Goal: Task Accomplishment & Management: Complete application form

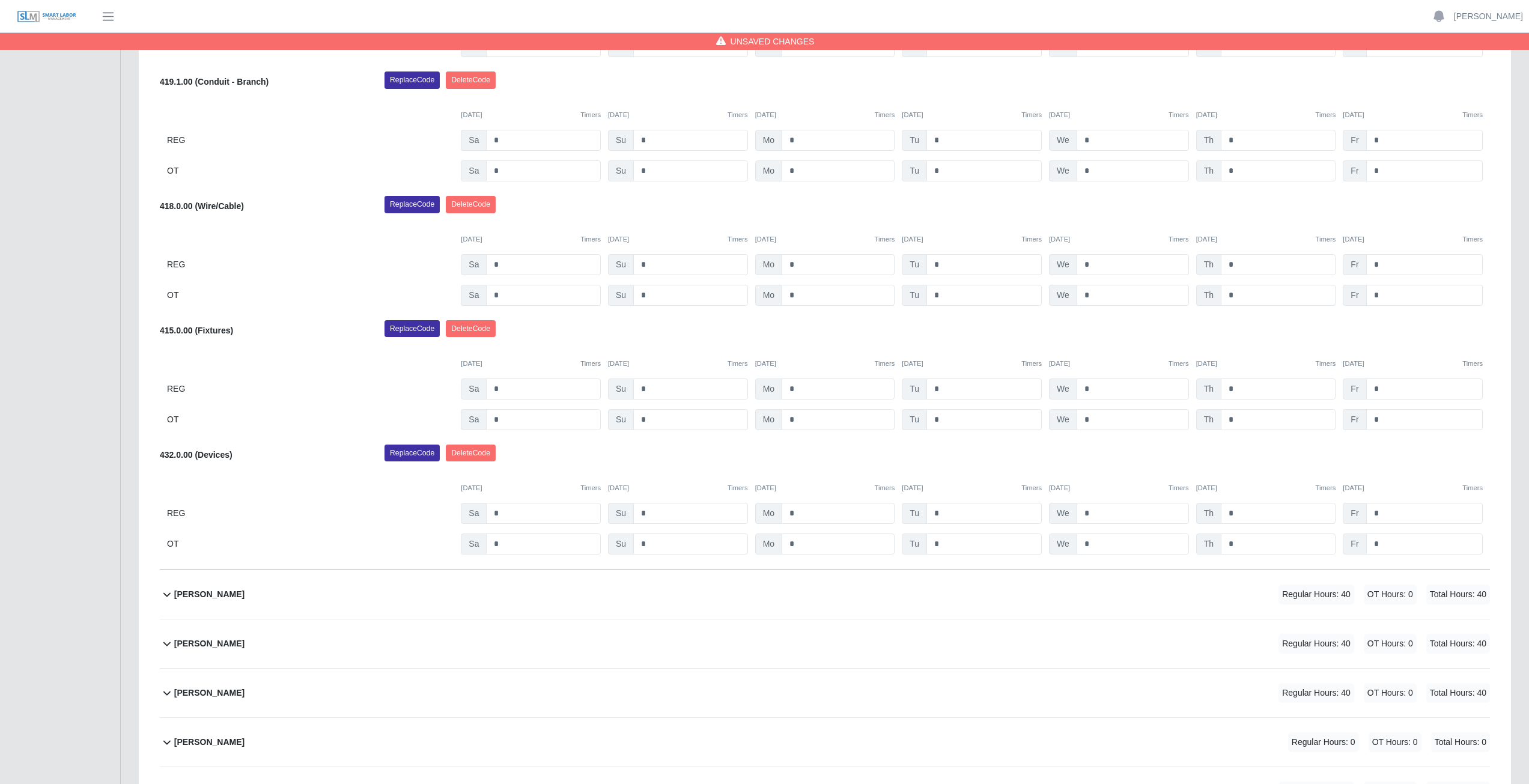
scroll to position [878, 0]
click at [1386, 543] on input "*" at bounding box center [1424, 543] width 116 height 21
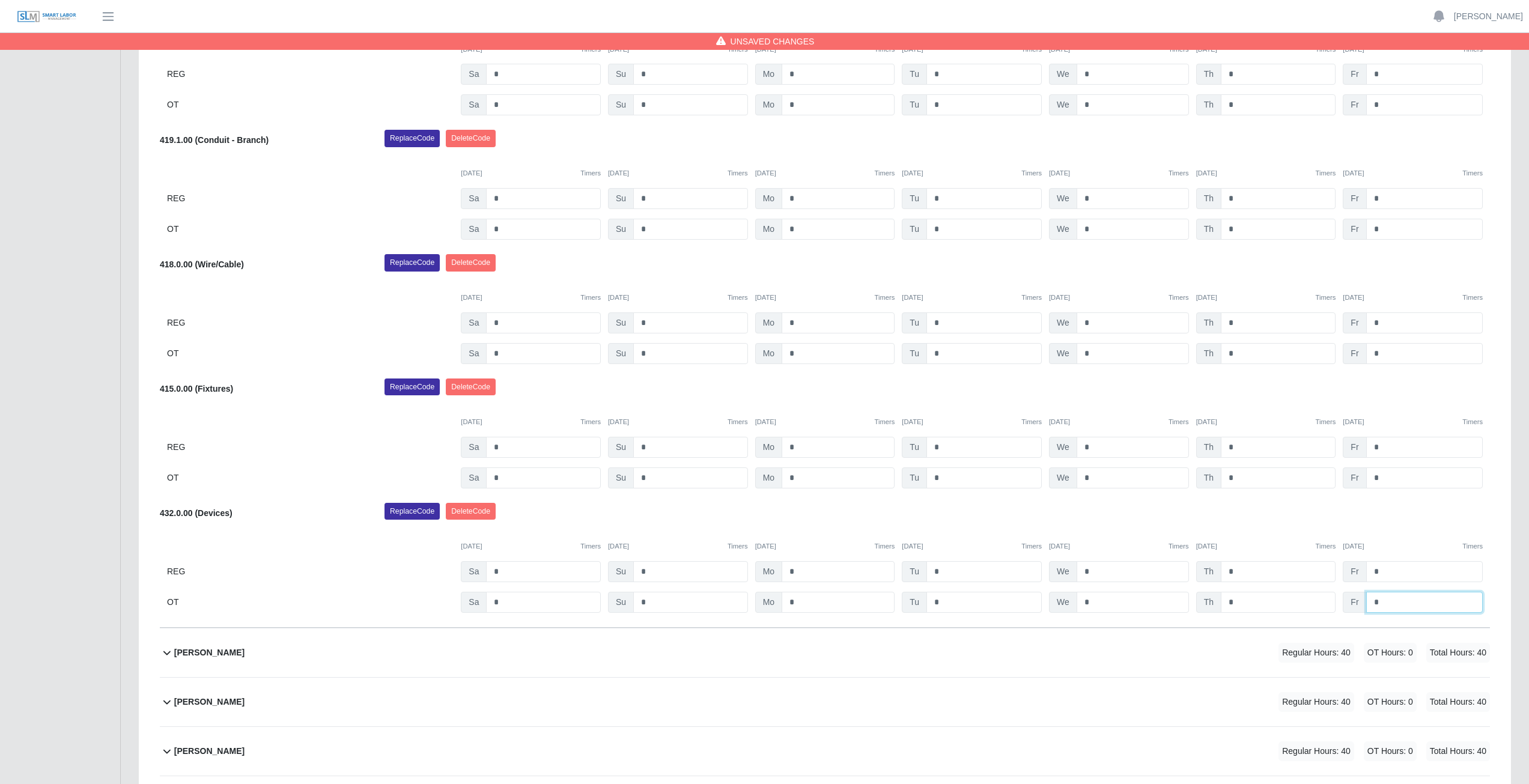
scroll to position [819, 0]
type input "*"
click at [1386, 513] on div "Replace Code [GEOGRAPHIC_DATA] Code" at bounding box center [937, 516] width 1124 height 24
click at [1389, 480] on input "*" at bounding box center [1424, 478] width 116 height 21
type input "*"
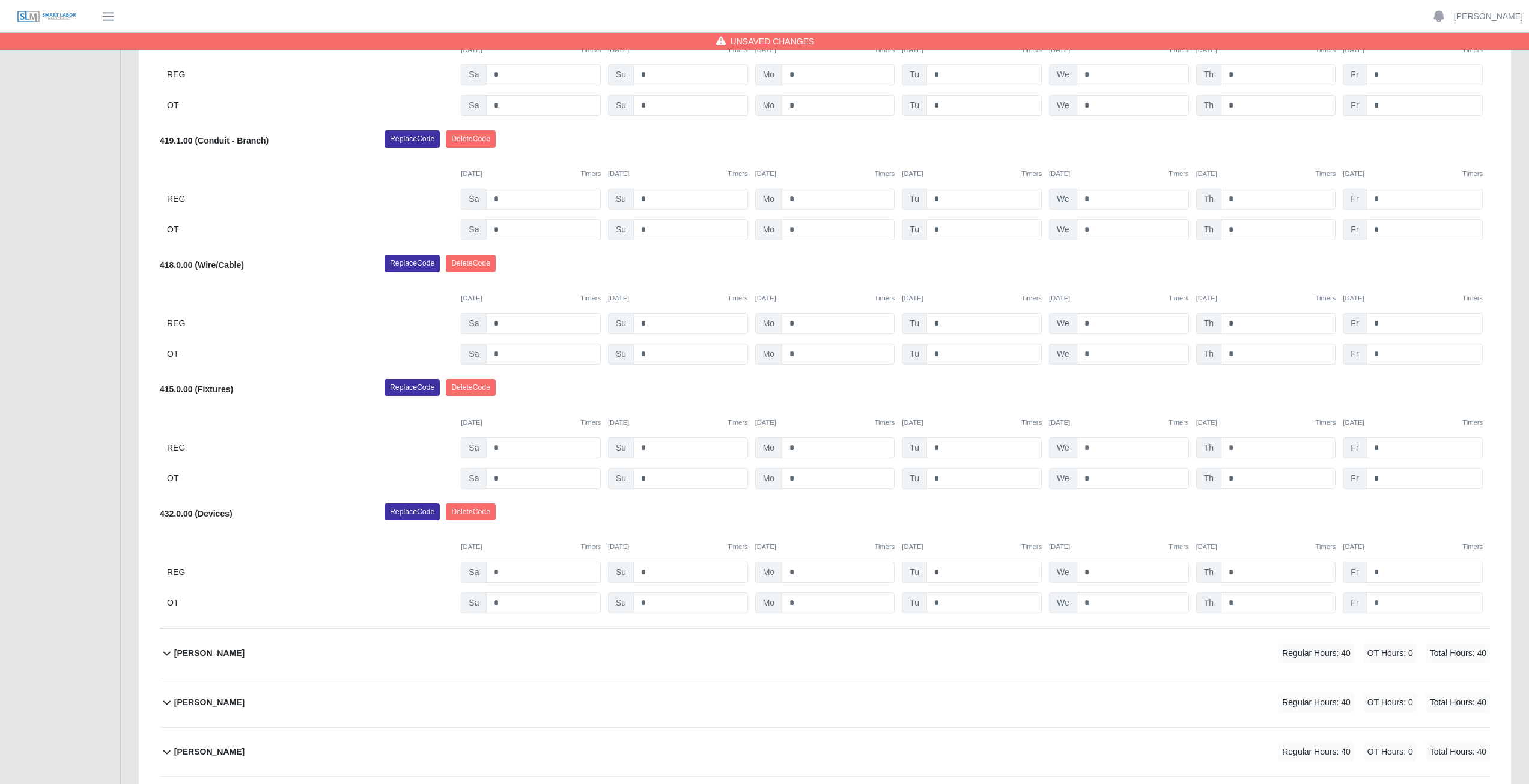
click at [1394, 407] on div "[DATE] Timers [DATE] Timers [DATE] Timers [DATE] Timers [DATE] Timers [DATE] Ti…" at bounding box center [825, 415] width 1330 height 25
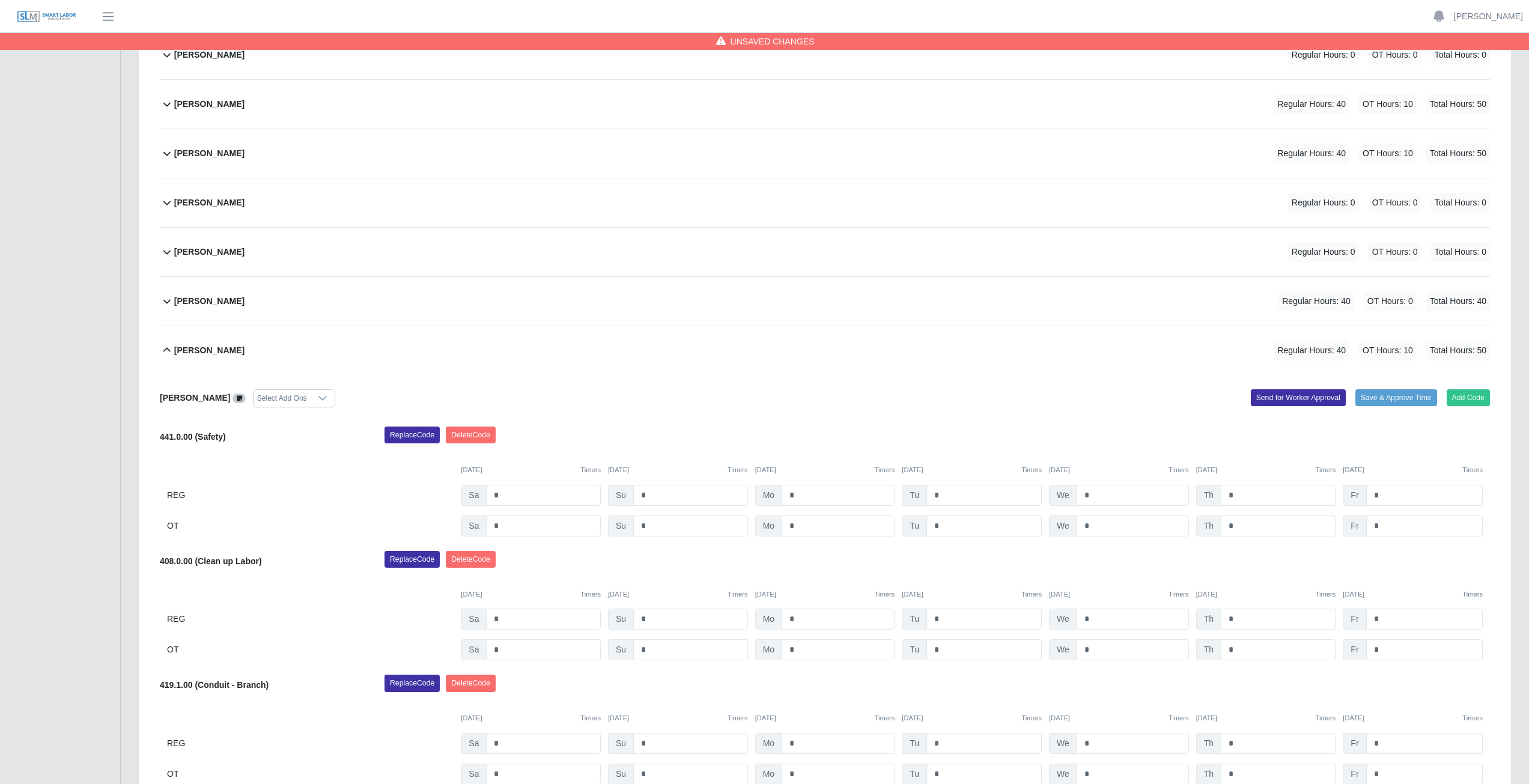
scroll to position [217, 0]
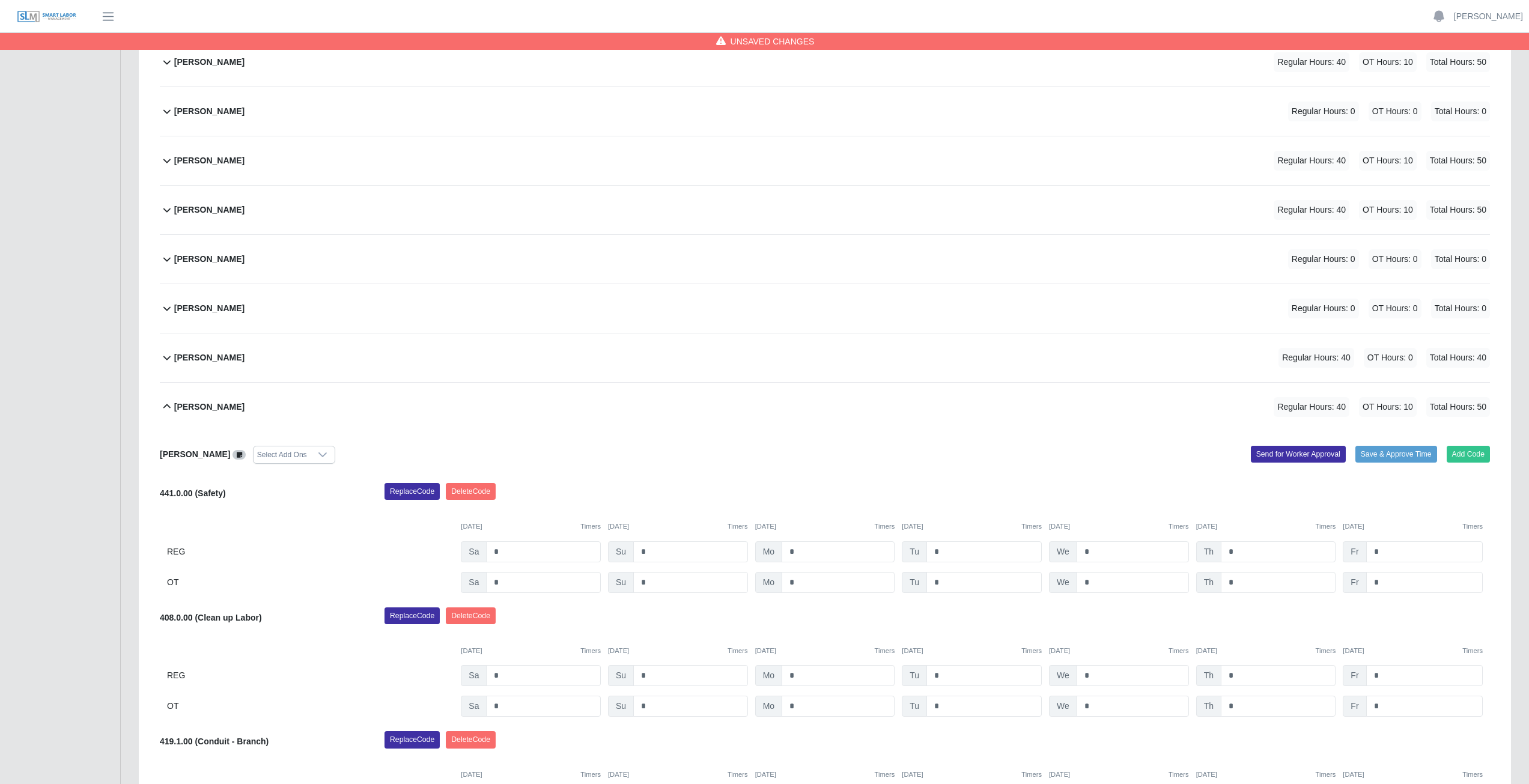
click at [169, 409] on icon at bounding box center [167, 407] width 15 height 15
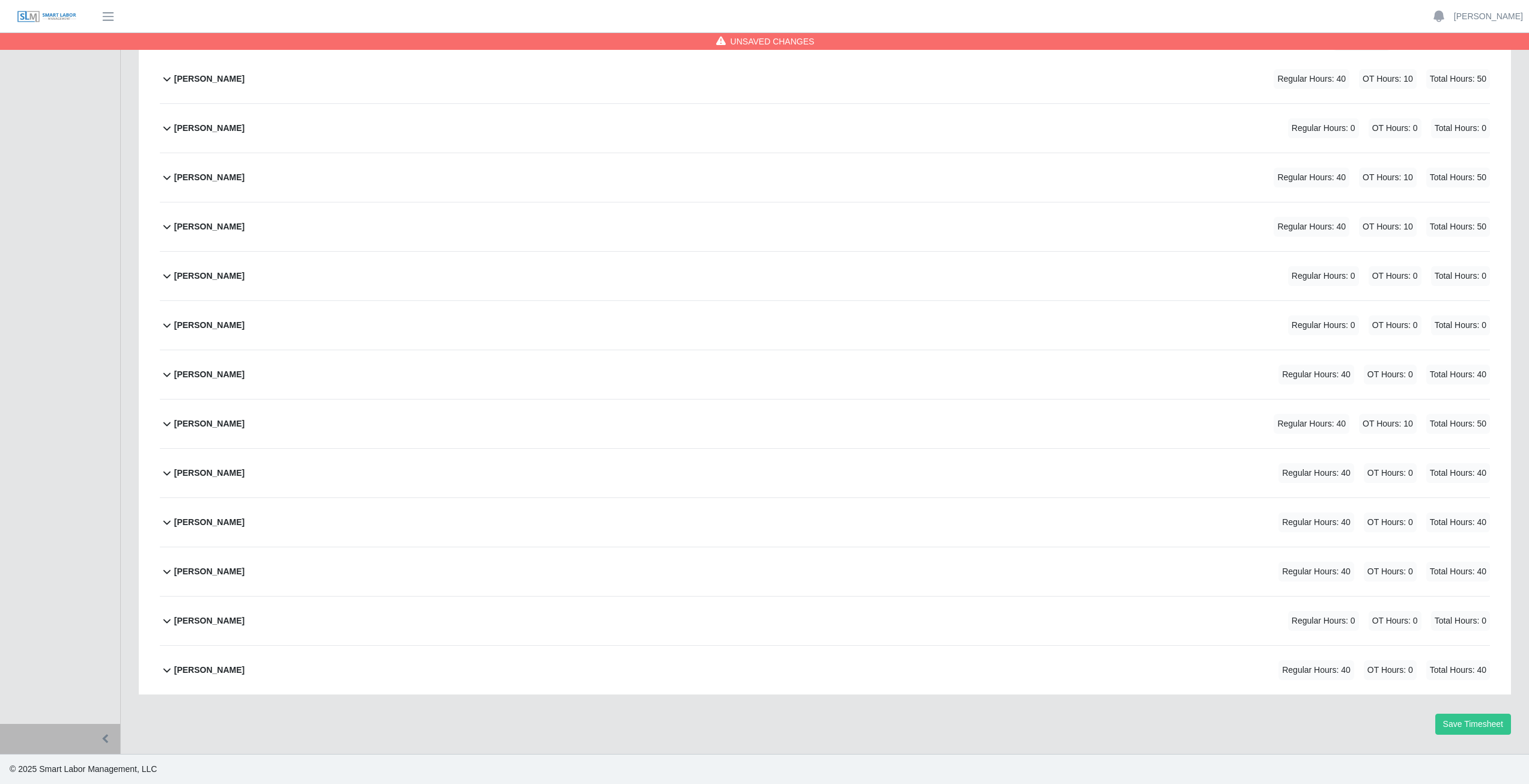
scroll to position [201, 0]
click at [169, 471] on icon at bounding box center [167, 473] width 15 height 15
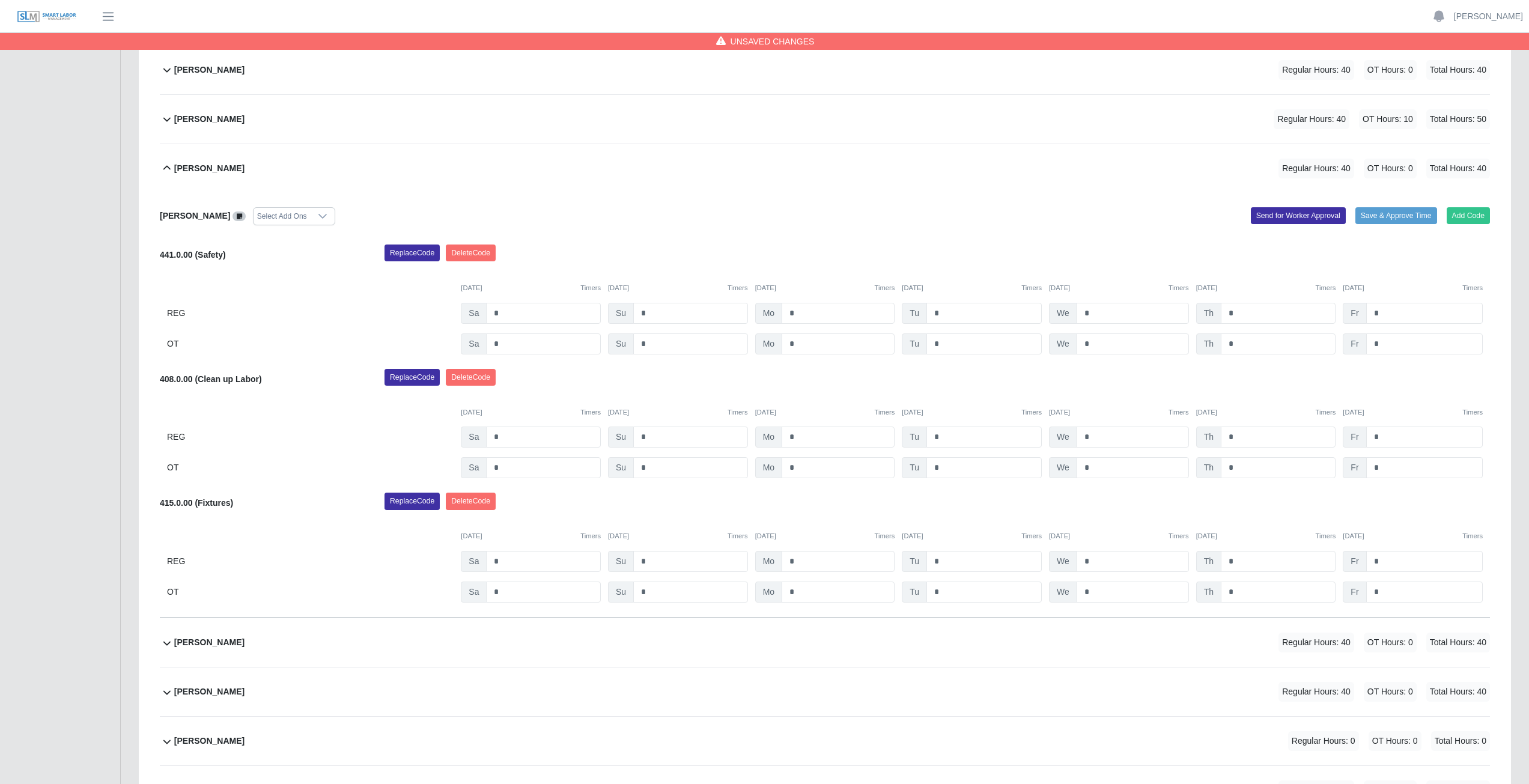
scroll to position [565, 0]
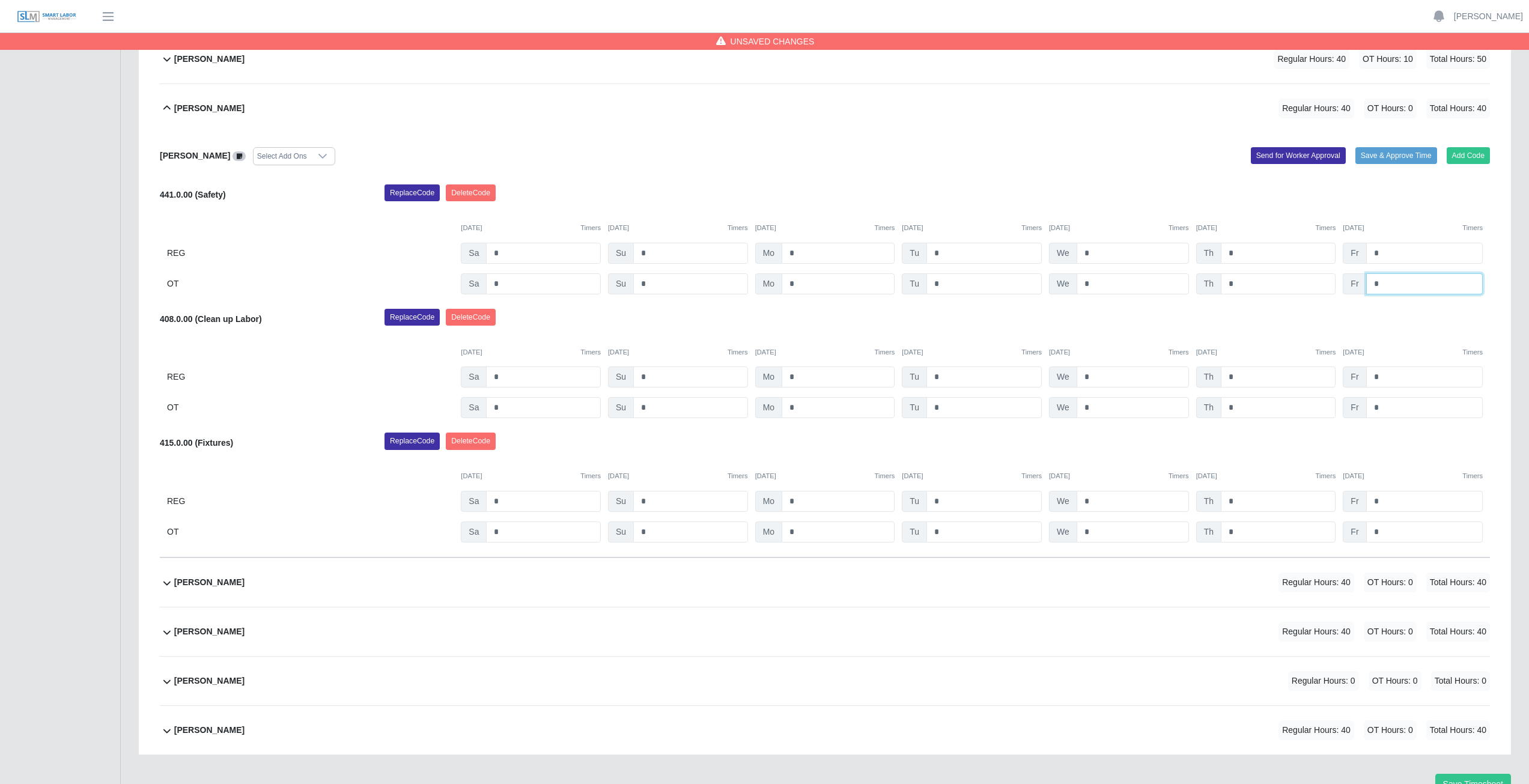
click at [1387, 282] on input "*" at bounding box center [1424, 284] width 116 height 21
type input "*"
click at [1360, 322] on div "Replace Code [GEOGRAPHIC_DATA] Code" at bounding box center [937, 321] width 1124 height 24
click at [1386, 379] on input "*" at bounding box center [1424, 377] width 116 height 21
click at [1387, 378] on input "*" at bounding box center [1424, 377] width 116 height 21
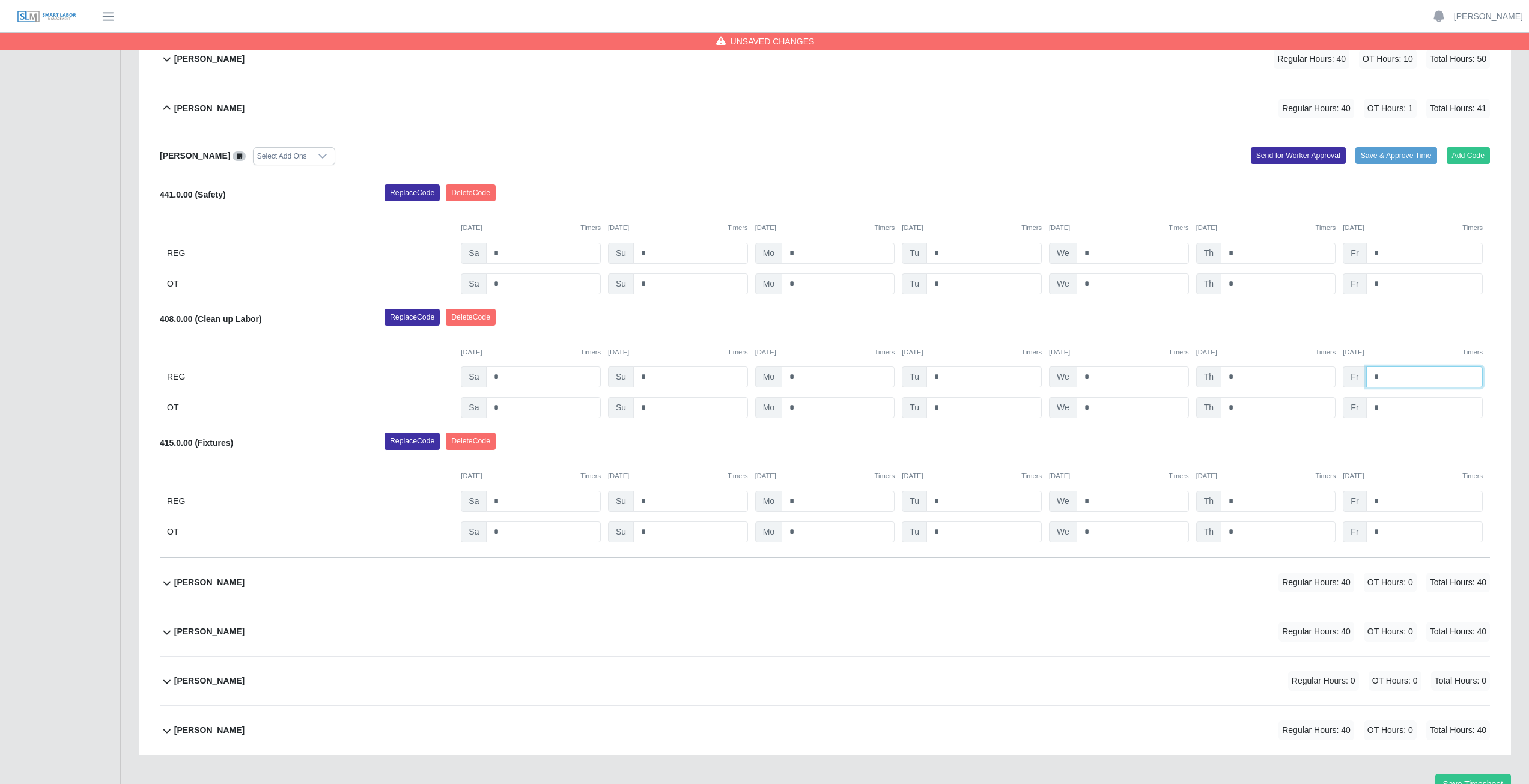
type input "*"
click at [1387, 407] on input "*" at bounding box center [1424, 408] width 116 height 21
type input "*"
click at [1384, 532] on input "*" at bounding box center [1424, 532] width 116 height 21
type input "*"
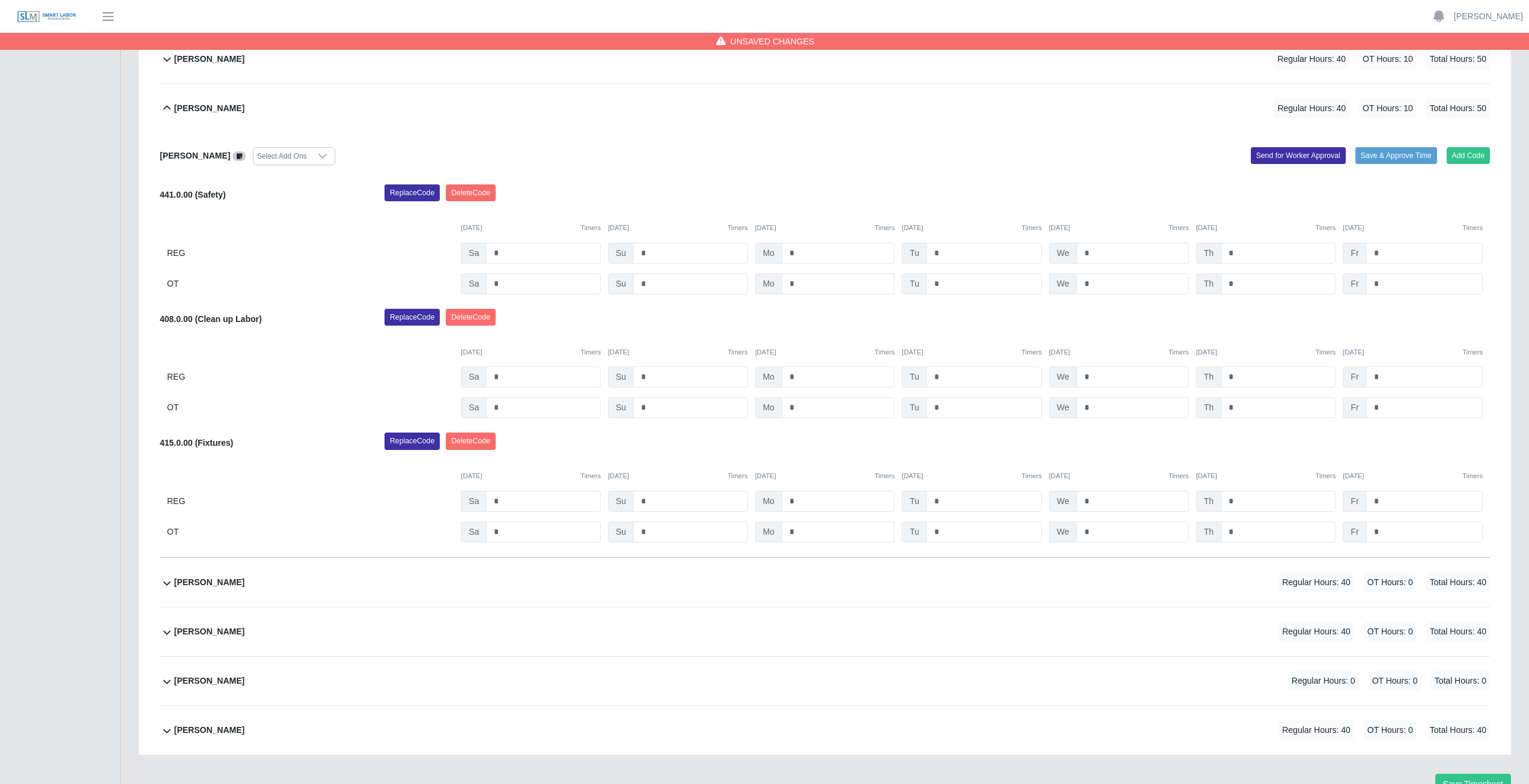
click at [1405, 453] on div "Replace Code [GEOGRAPHIC_DATA] Code" at bounding box center [937, 444] width 1124 height 24
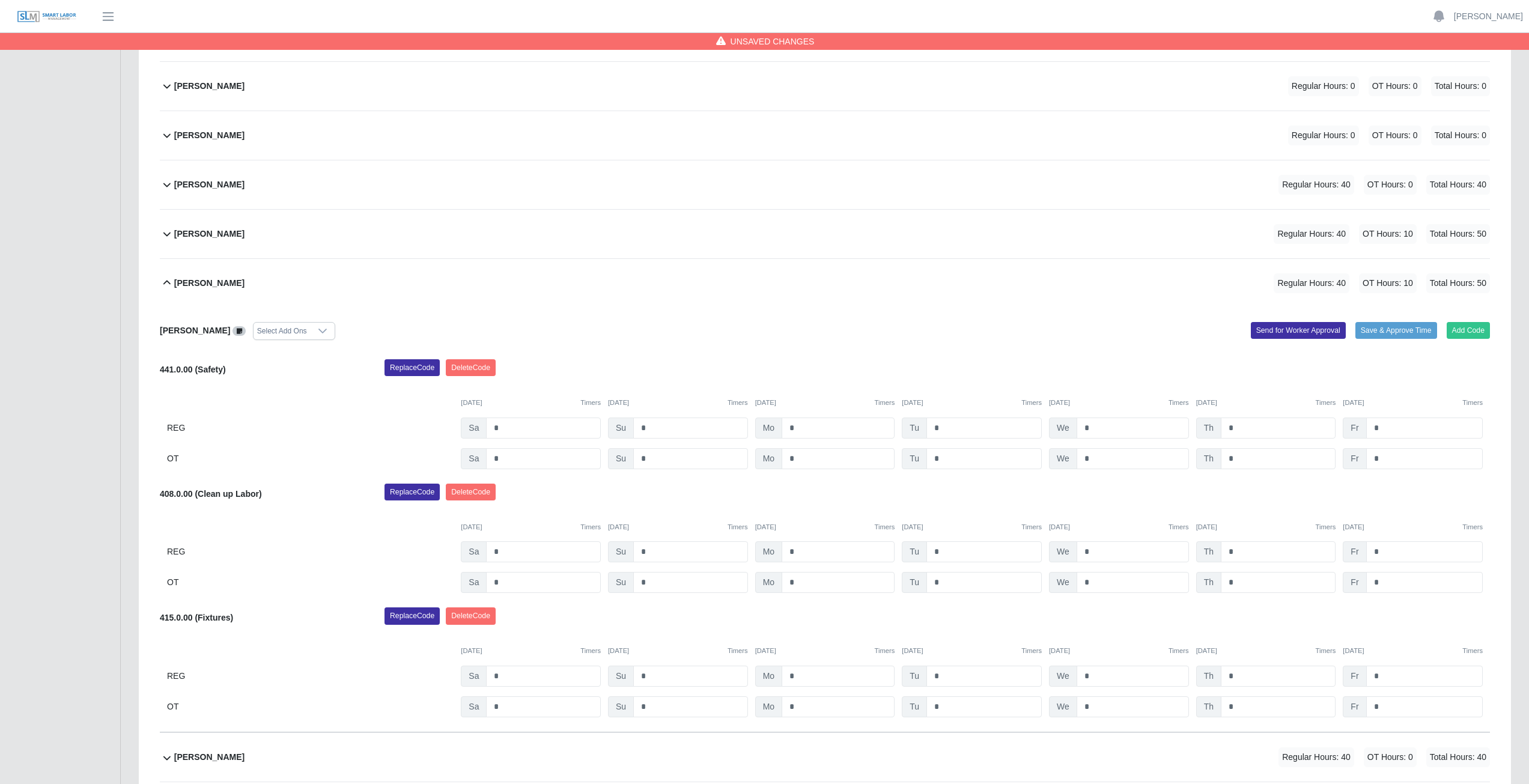
scroll to position [385, 0]
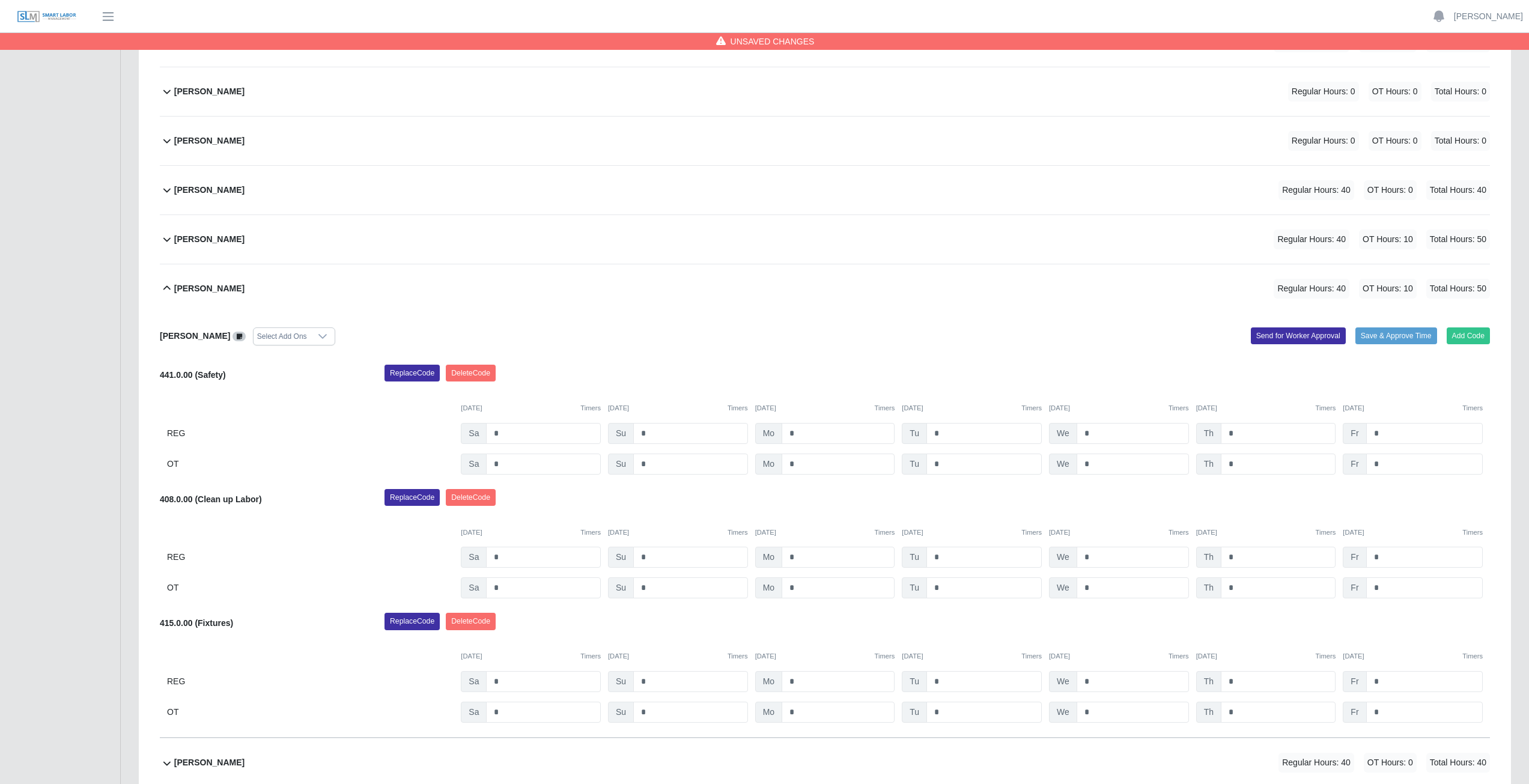
click at [166, 287] on icon at bounding box center [167, 288] width 7 height 4
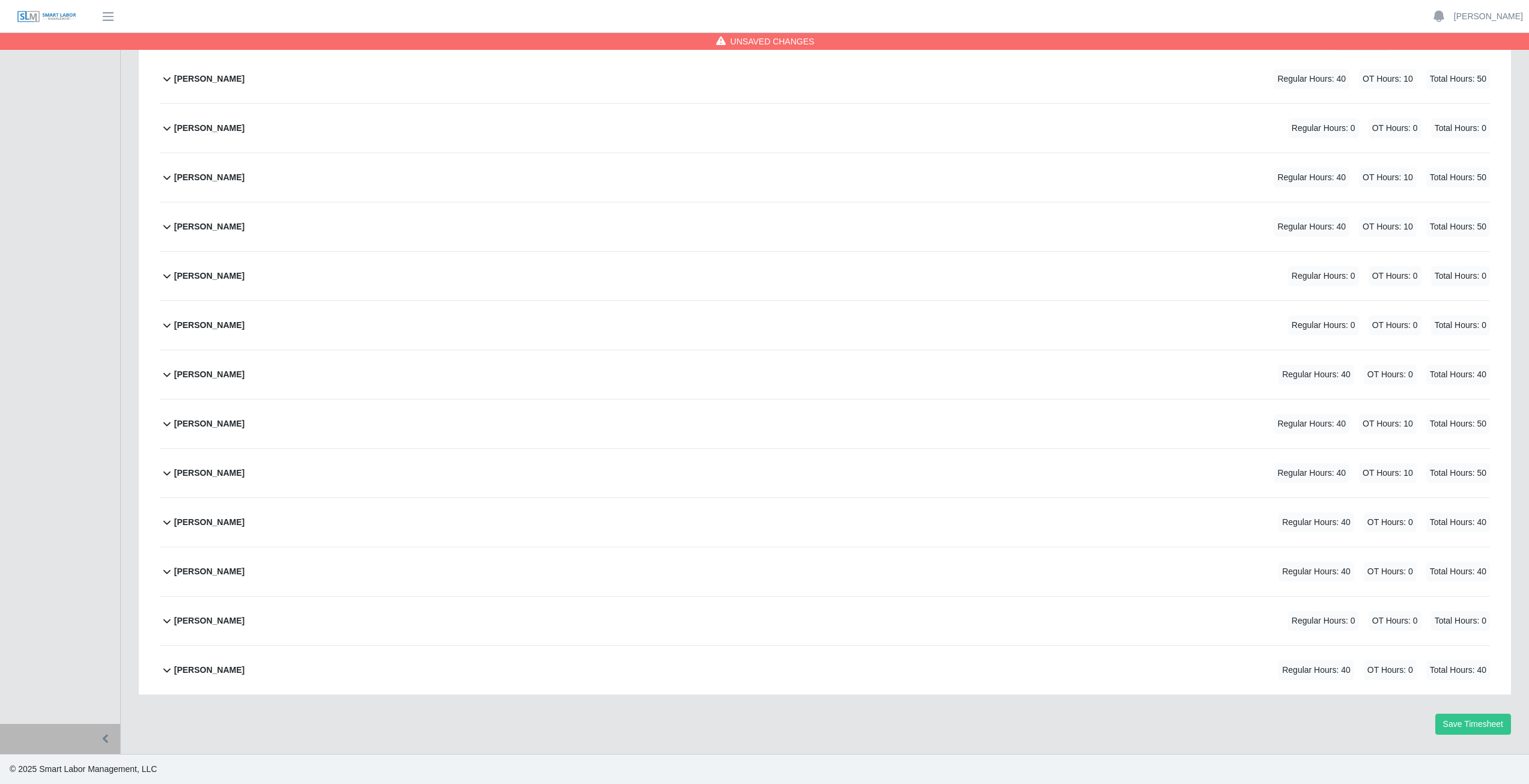
scroll to position [201, 0]
click at [164, 670] on icon at bounding box center [167, 670] width 15 height 15
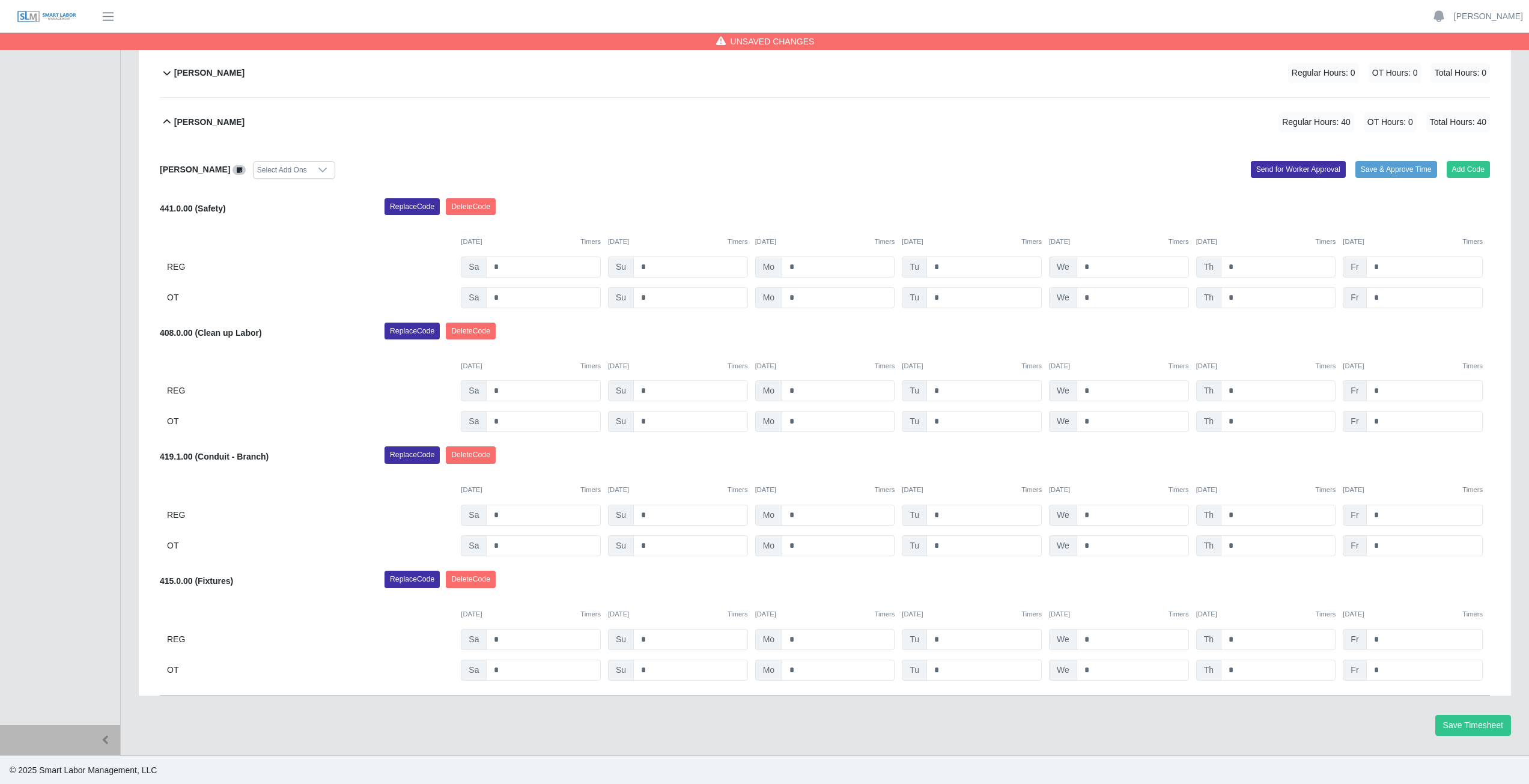
scroll to position [750, 0]
click at [1238, 513] on input "*" at bounding box center [1278, 514] width 115 height 21
type input "*"
click at [1243, 390] on input "*" at bounding box center [1278, 390] width 115 height 21
type input "*"
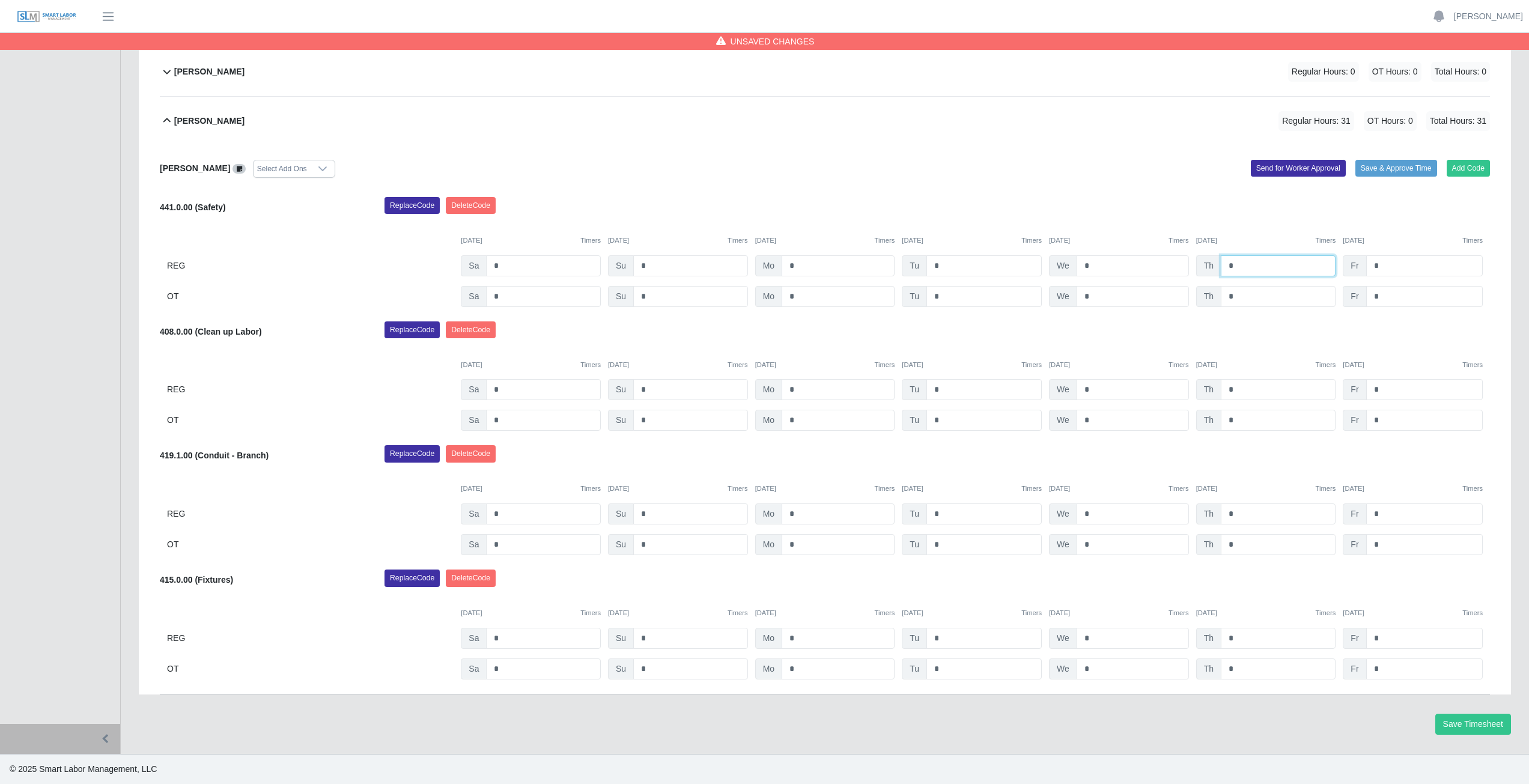
click at [1240, 263] on input "*" at bounding box center [1278, 266] width 115 height 21
type input "*"
click at [1259, 330] on div "Replace Code [GEOGRAPHIC_DATA] Code" at bounding box center [937, 334] width 1124 height 24
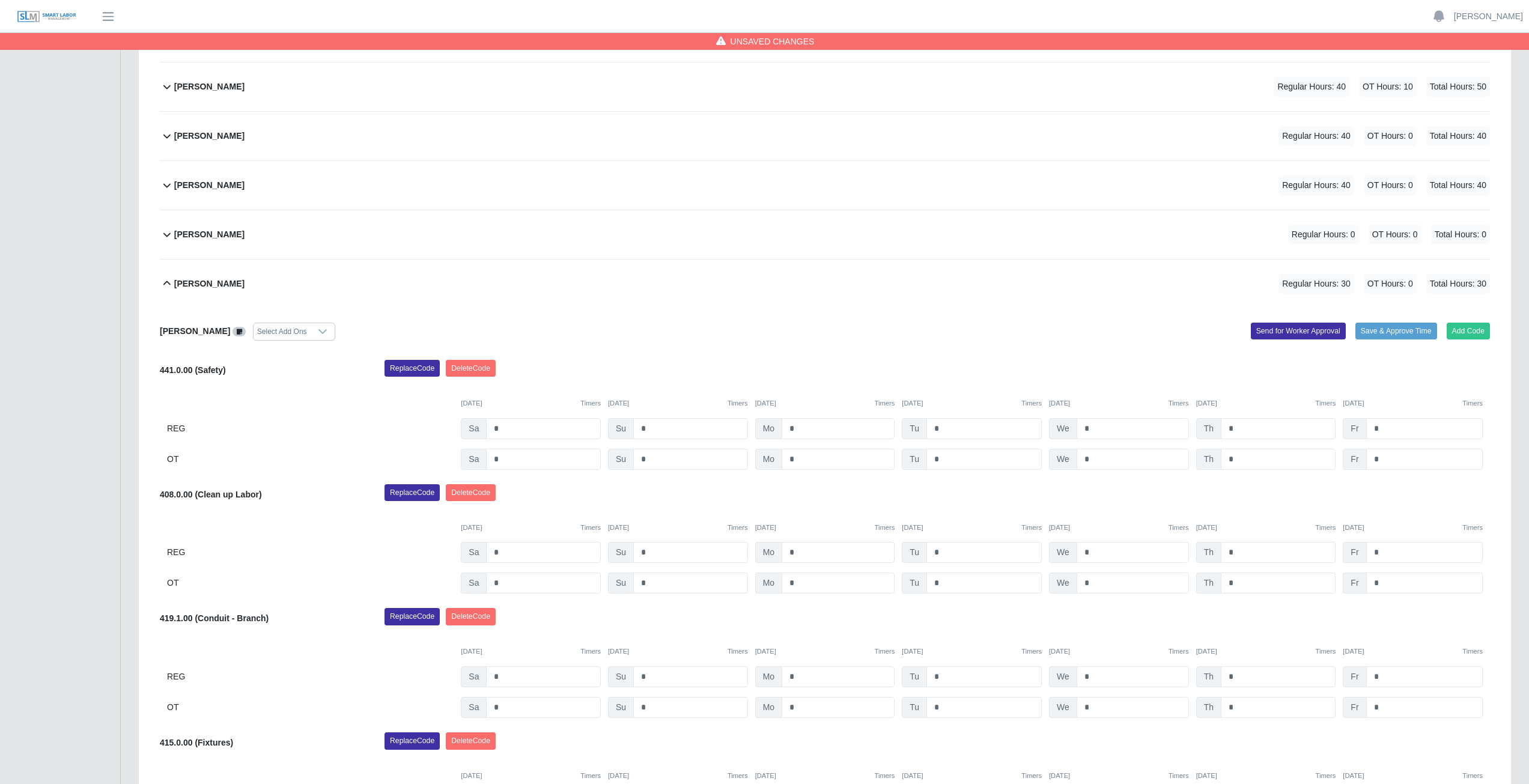
scroll to position [389, 0]
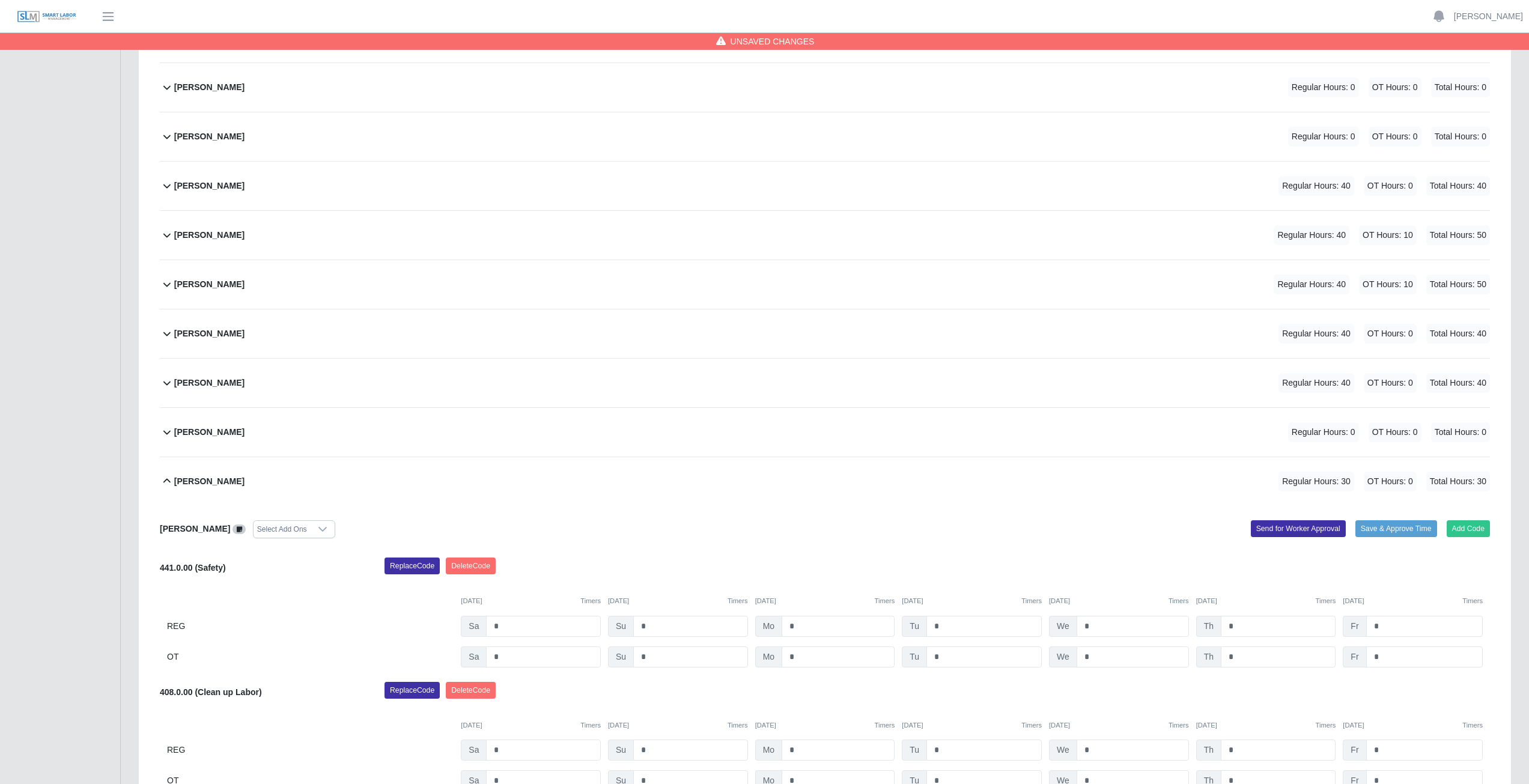
click at [167, 388] on icon at bounding box center [167, 383] width 15 height 15
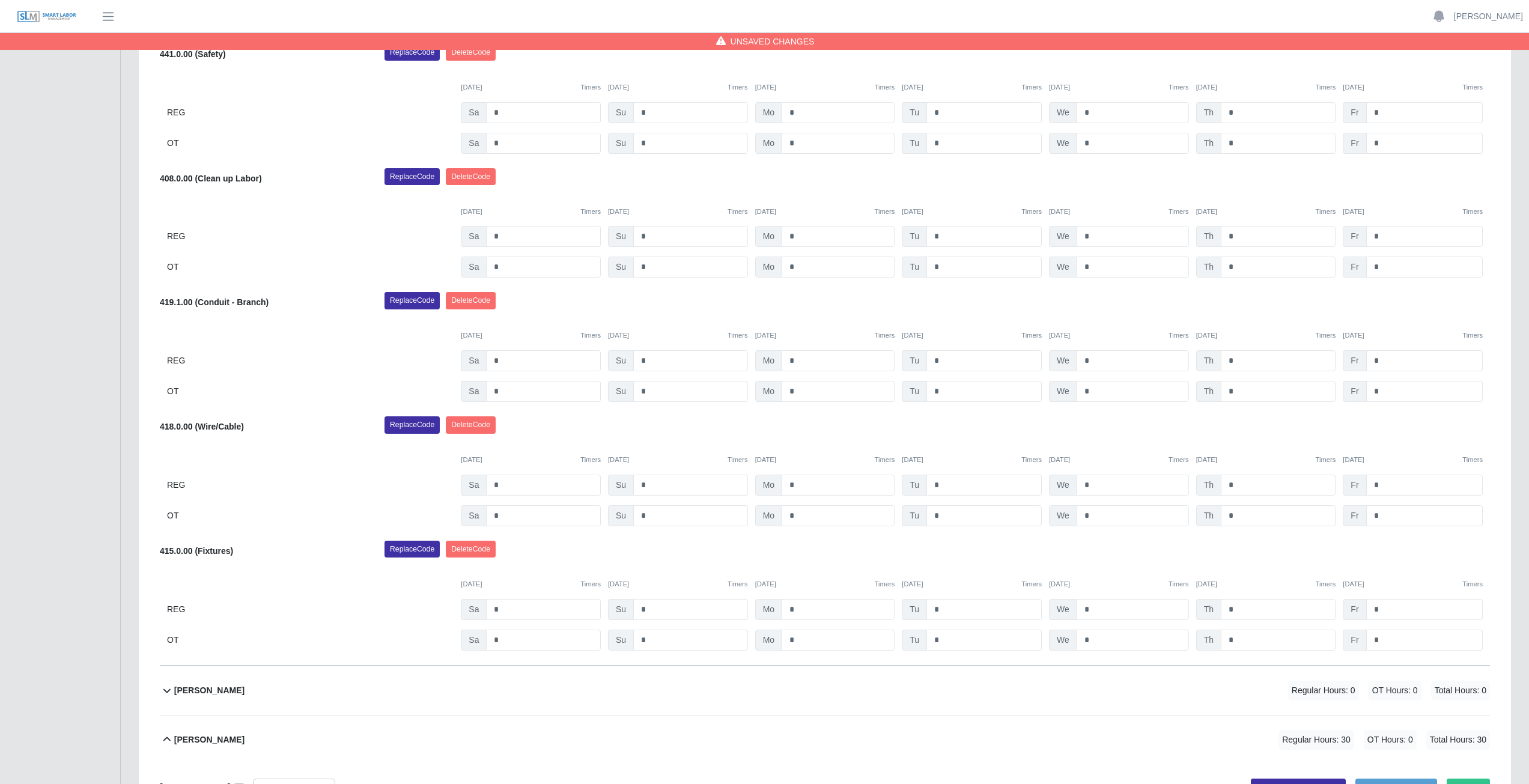
scroll to position [690, 0]
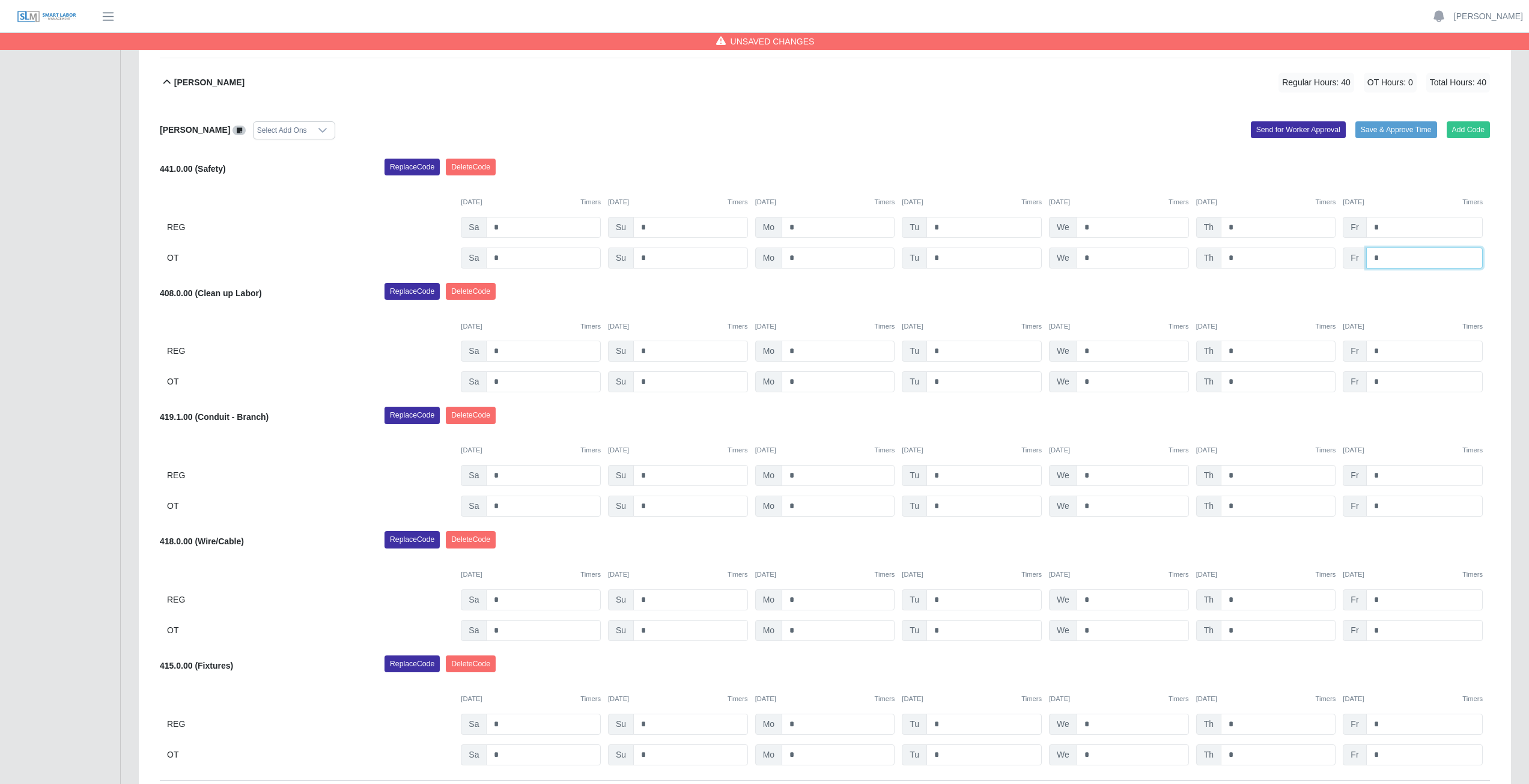
click at [1387, 259] on input "*" at bounding box center [1424, 258] width 116 height 21
type input "*"
click at [1389, 381] on input "*" at bounding box center [1424, 382] width 116 height 21
type input "*"
click at [1383, 506] on input "*" at bounding box center [1424, 506] width 116 height 21
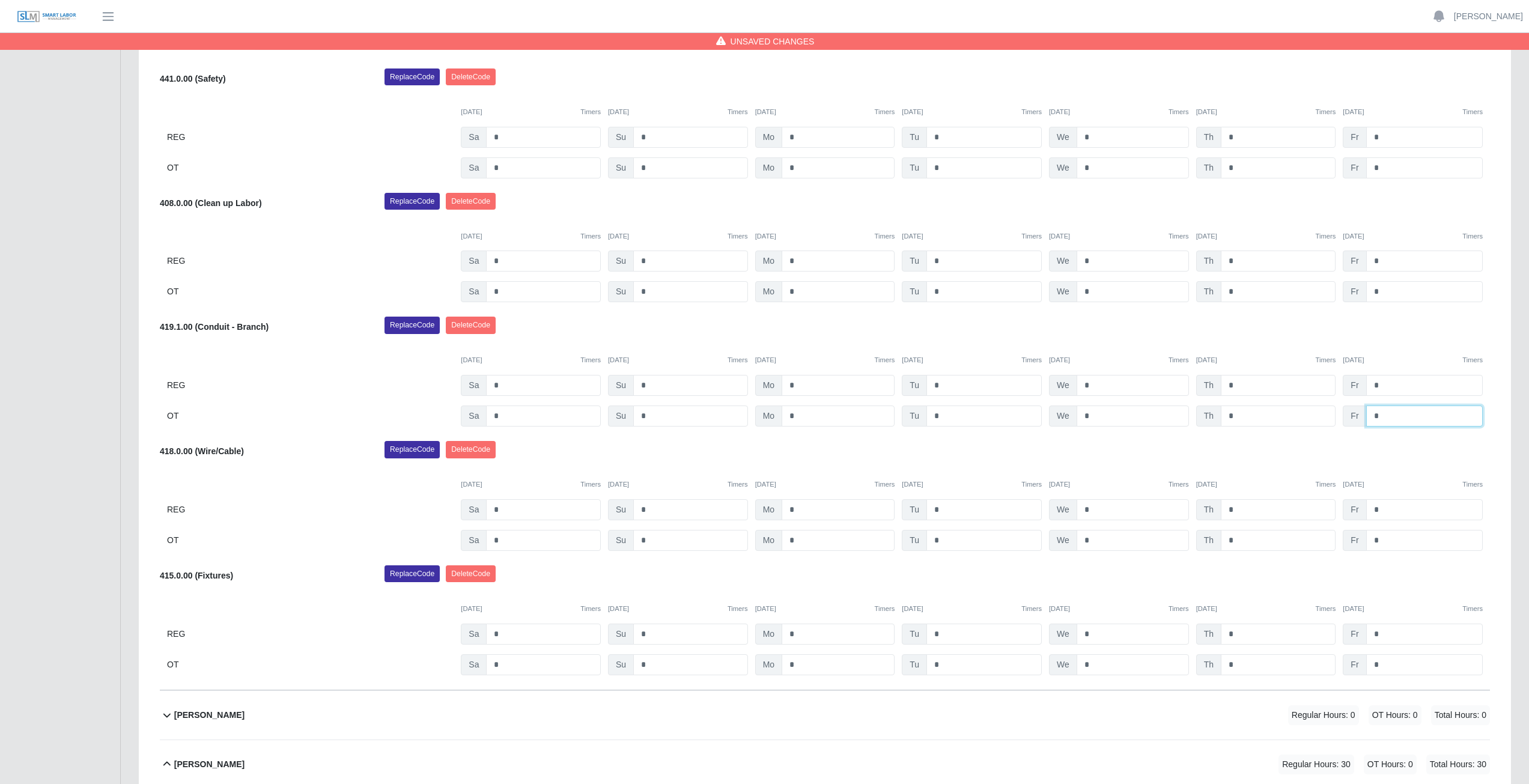
scroll to position [810, 0]
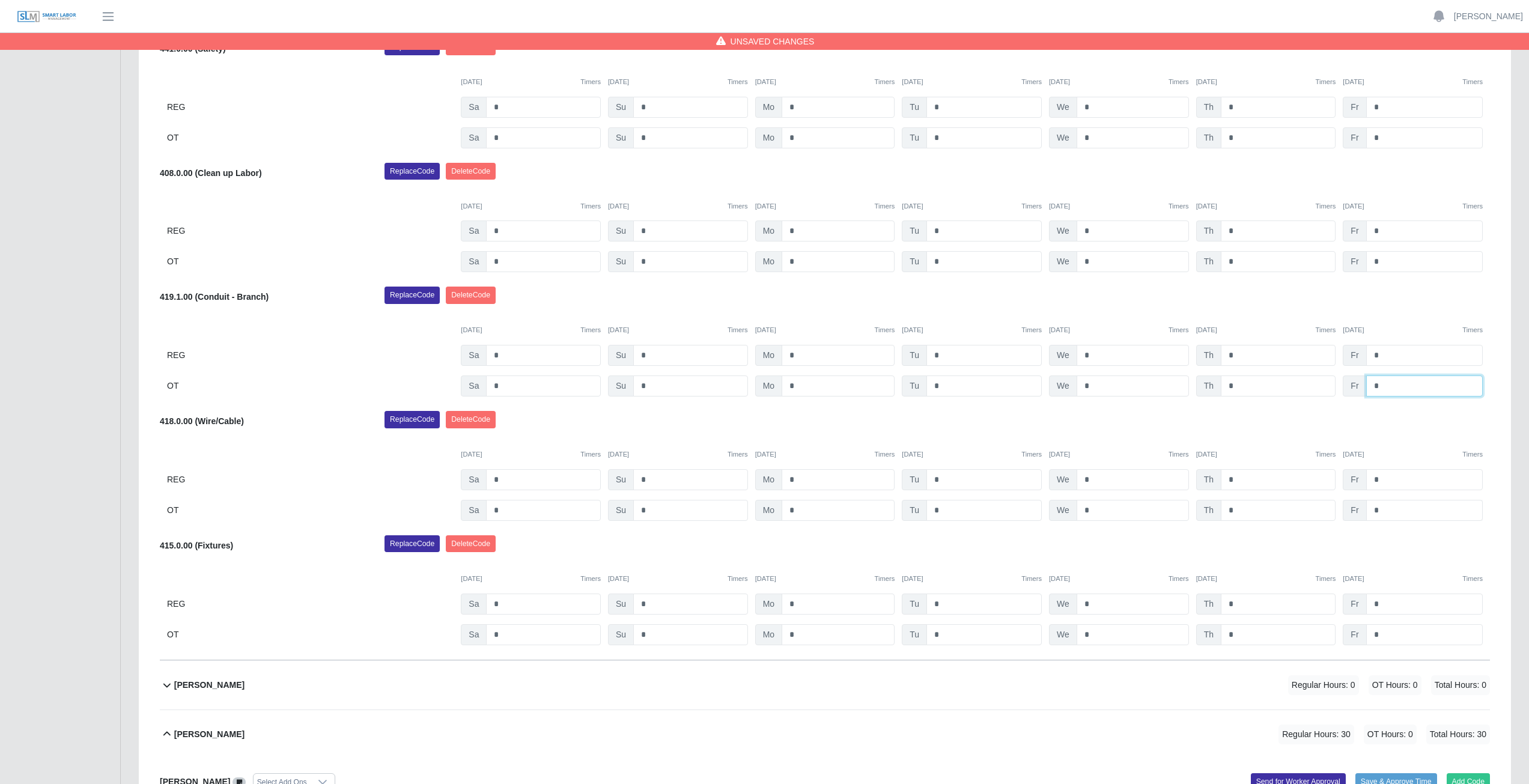
type input "*"
click at [1381, 508] on input "*" at bounding box center [1424, 510] width 116 height 21
type input "*"
click at [869, 311] on div "419.1.00 (Conduit - Branch) Replace Code [GEOGRAPHIC_DATA] Code [DATE] Timers […" at bounding box center [825, 341] width 1330 height 110
click at [698, 294] on div "Replace Code [GEOGRAPHIC_DATA] Code" at bounding box center [937, 298] width 1124 height 24
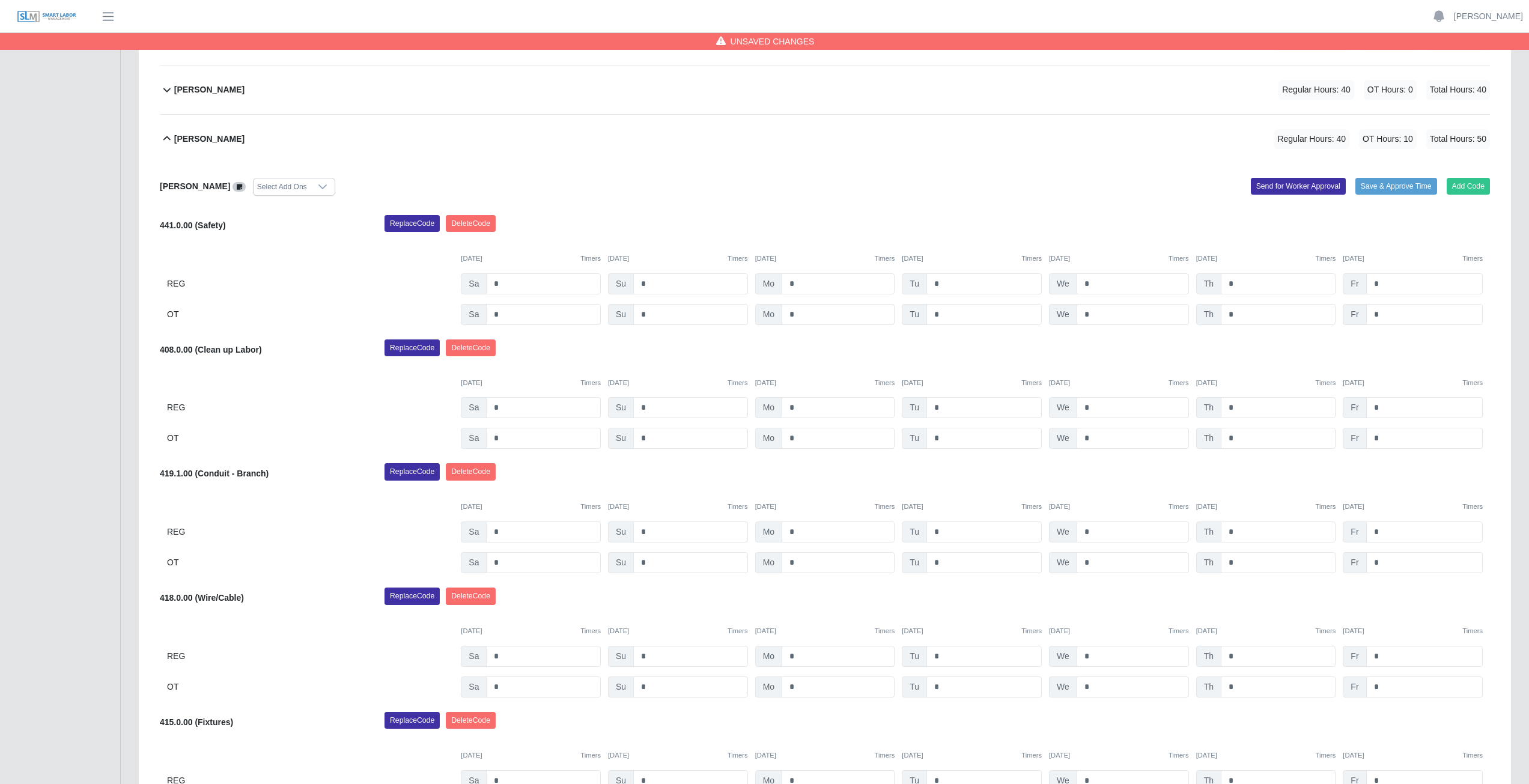
scroll to position [510, 0]
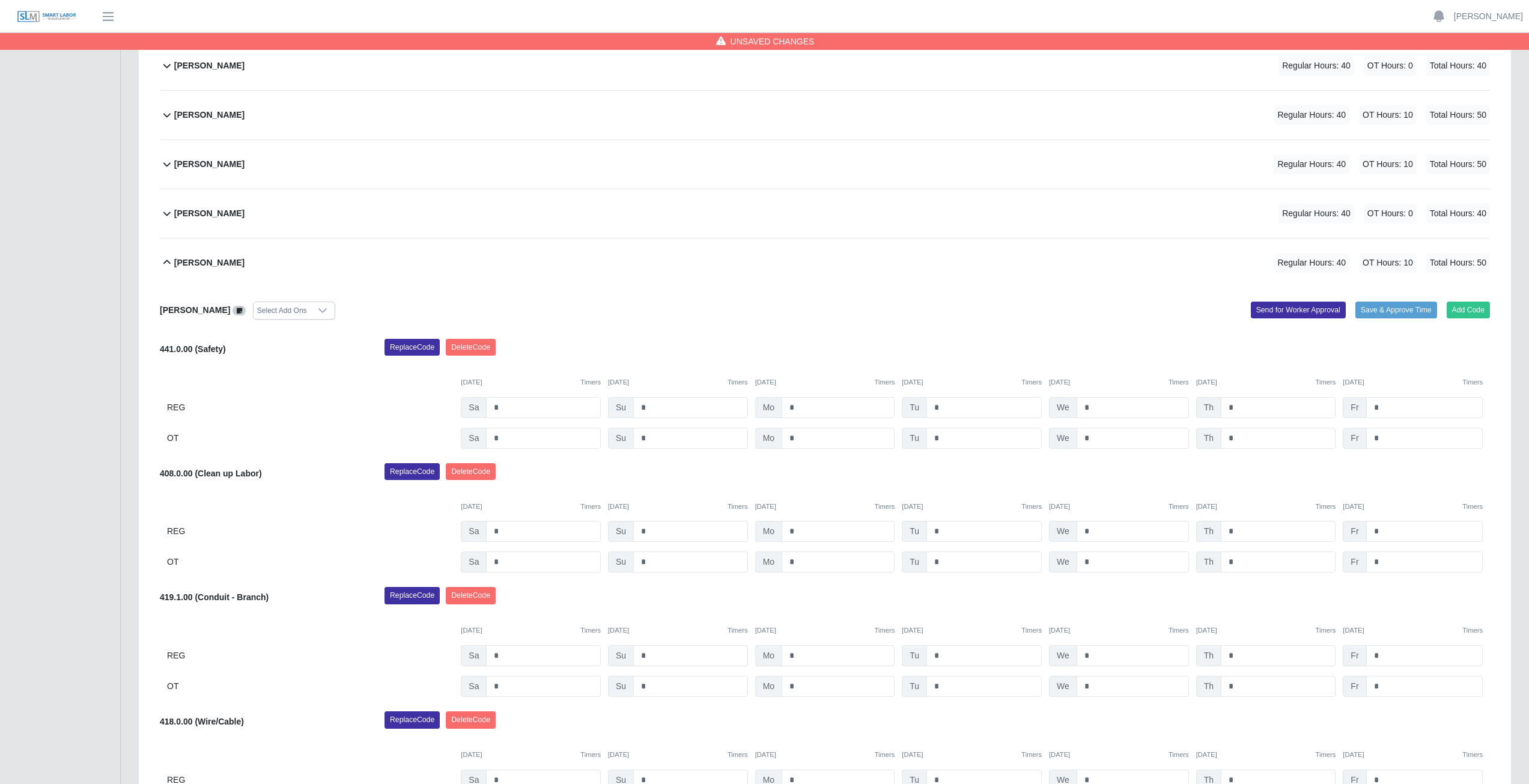
click at [167, 261] on icon at bounding box center [167, 262] width 7 height 4
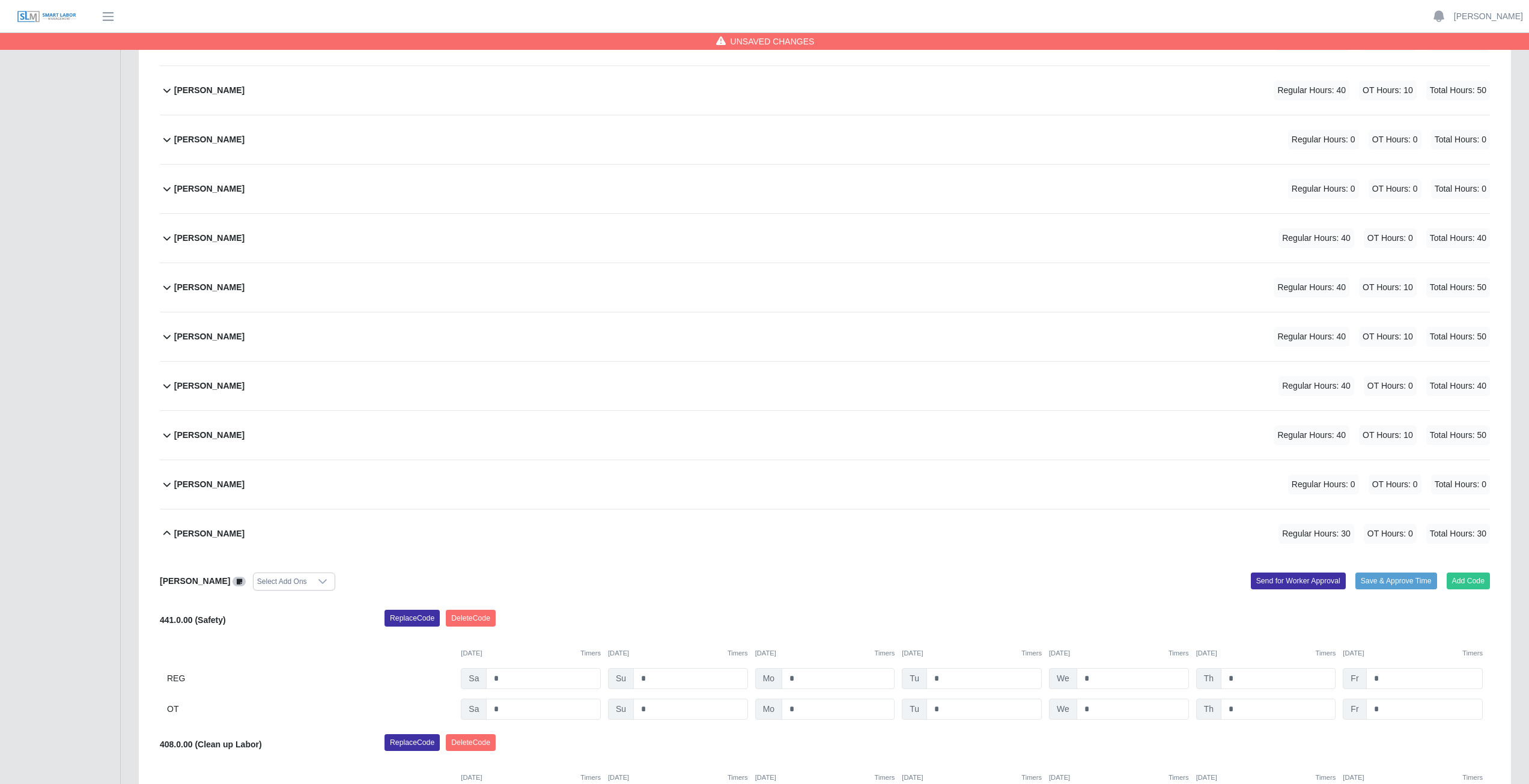
scroll to position [330, 0]
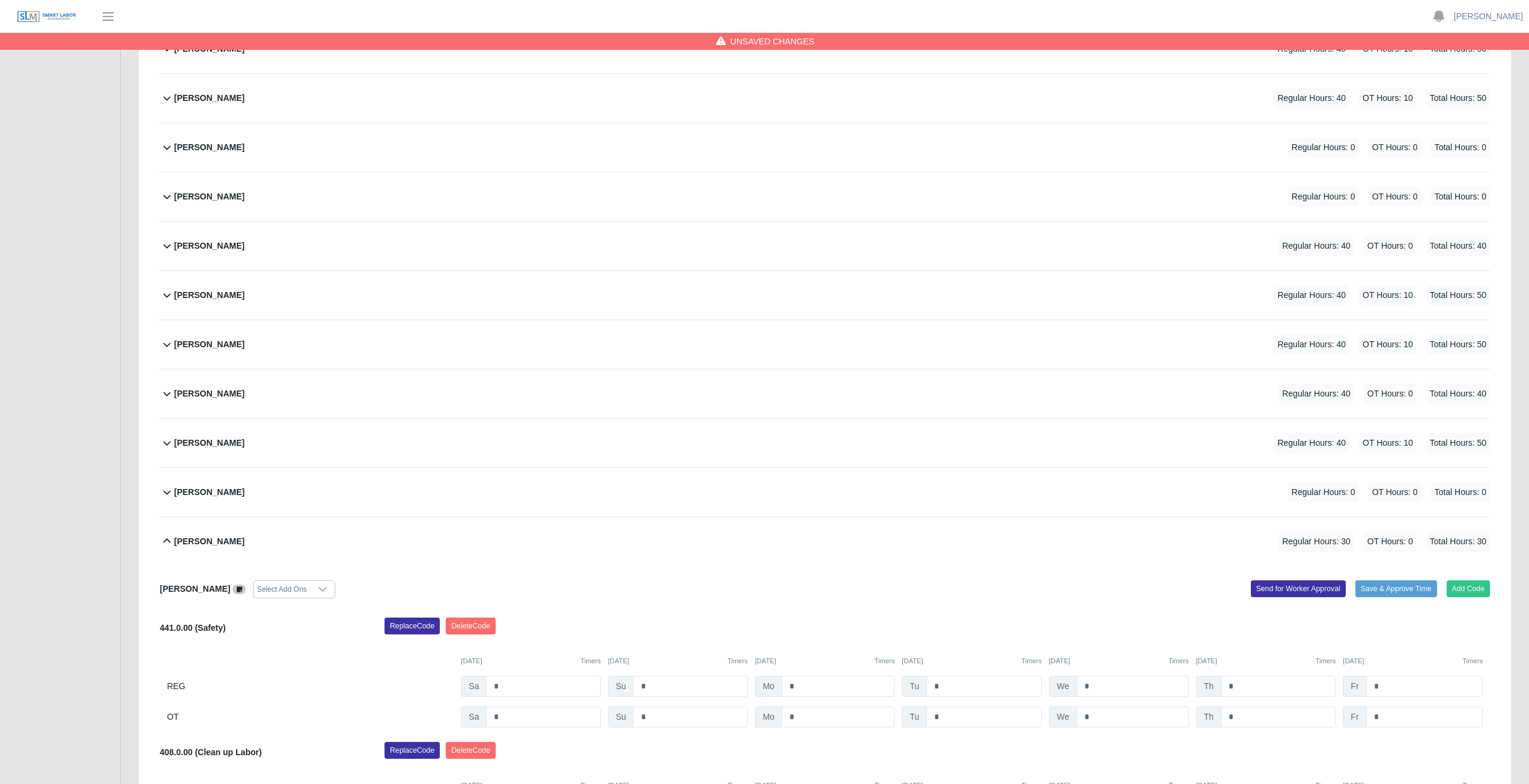
click at [158, 399] on div "[PERSON_NAME] Regular Hours: 40 OT Hours: 10 Total Hours: 50 [PERSON_NAME] Sele…" at bounding box center [825, 521] width 1348 height 1189
click at [167, 393] on icon at bounding box center [167, 393] width 15 height 15
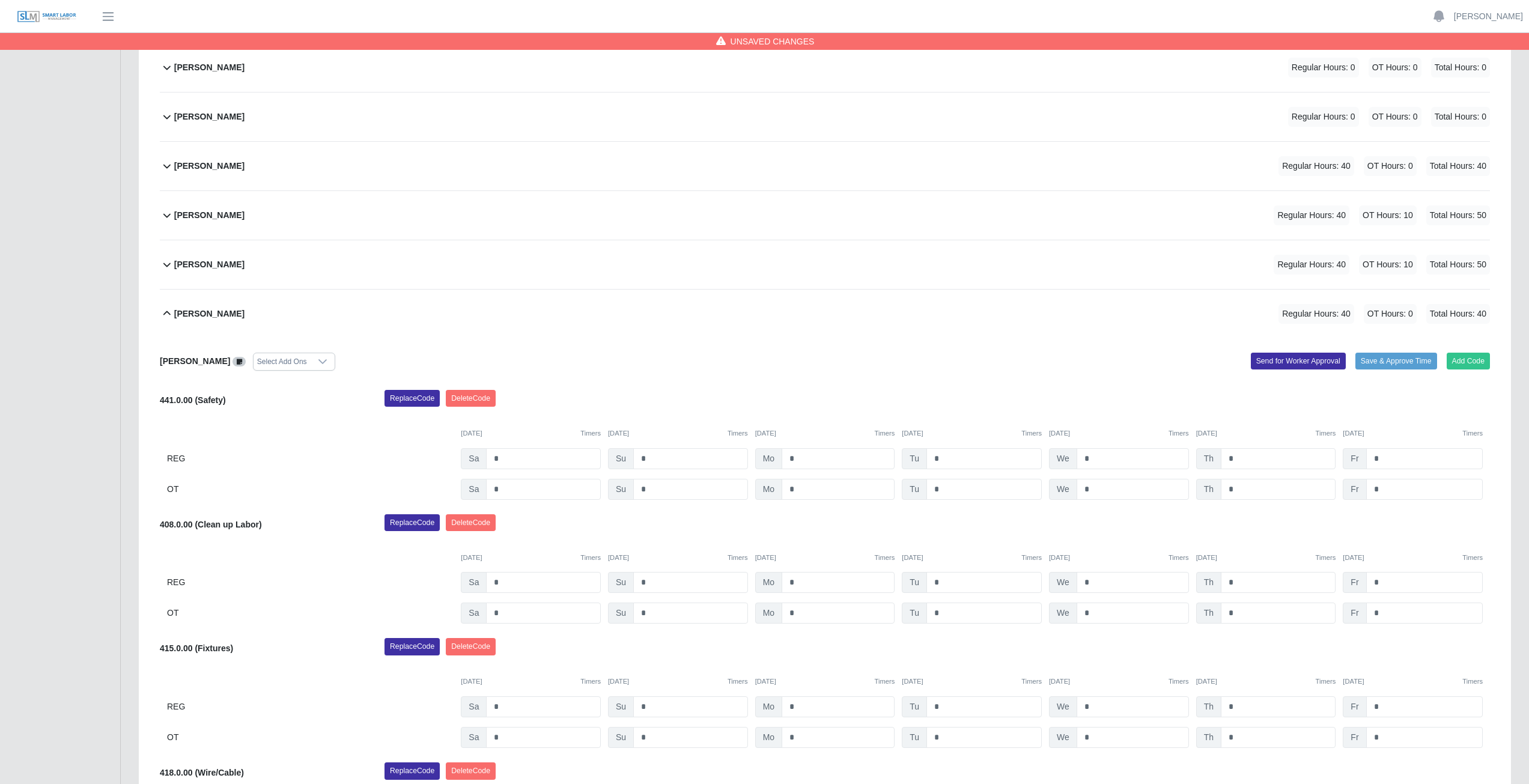
scroll to position [569, 0]
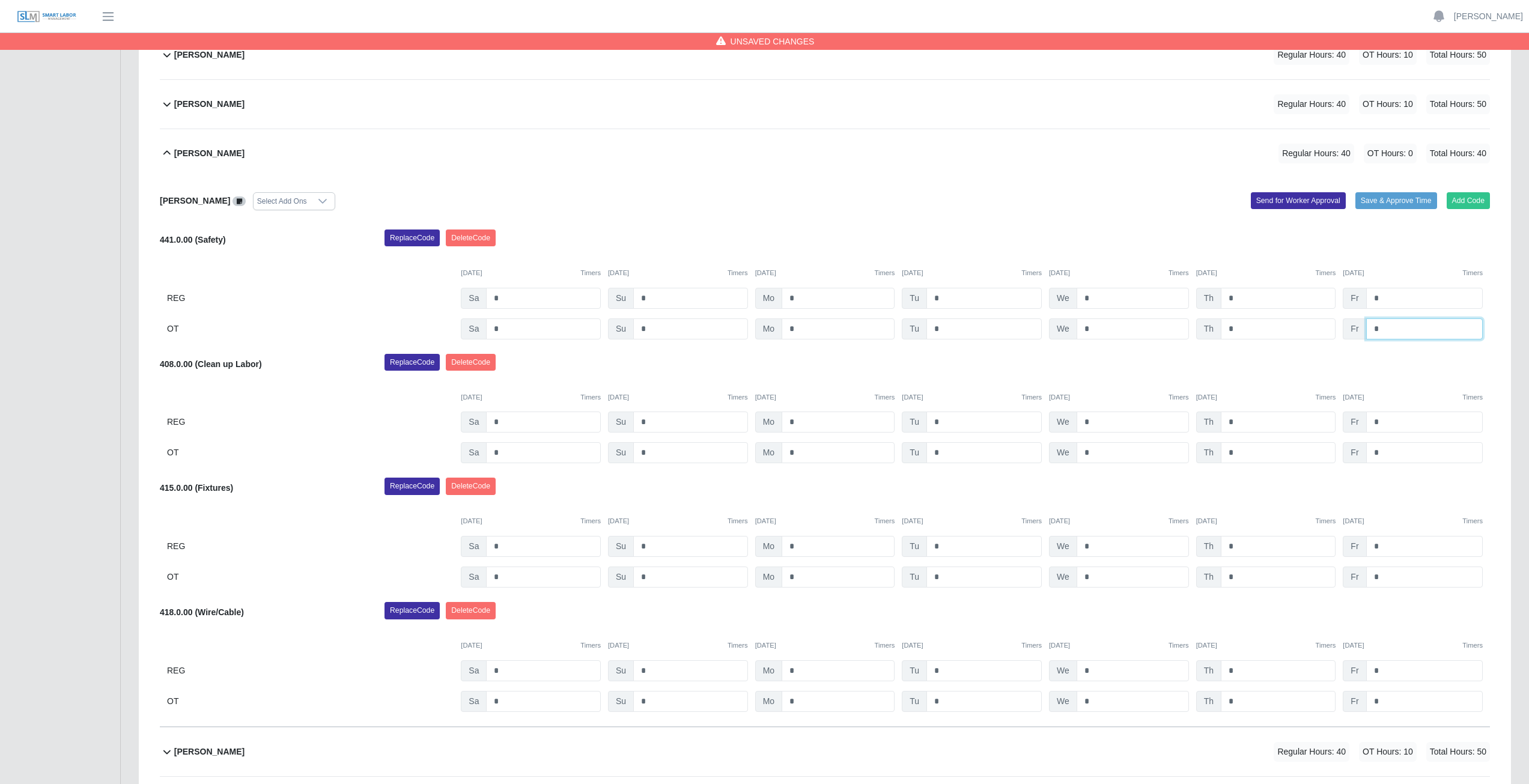
click at [1382, 332] on input "*" at bounding box center [1424, 329] width 116 height 21
type input "*"
click at [1383, 450] on input "*" at bounding box center [1424, 453] width 116 height 21
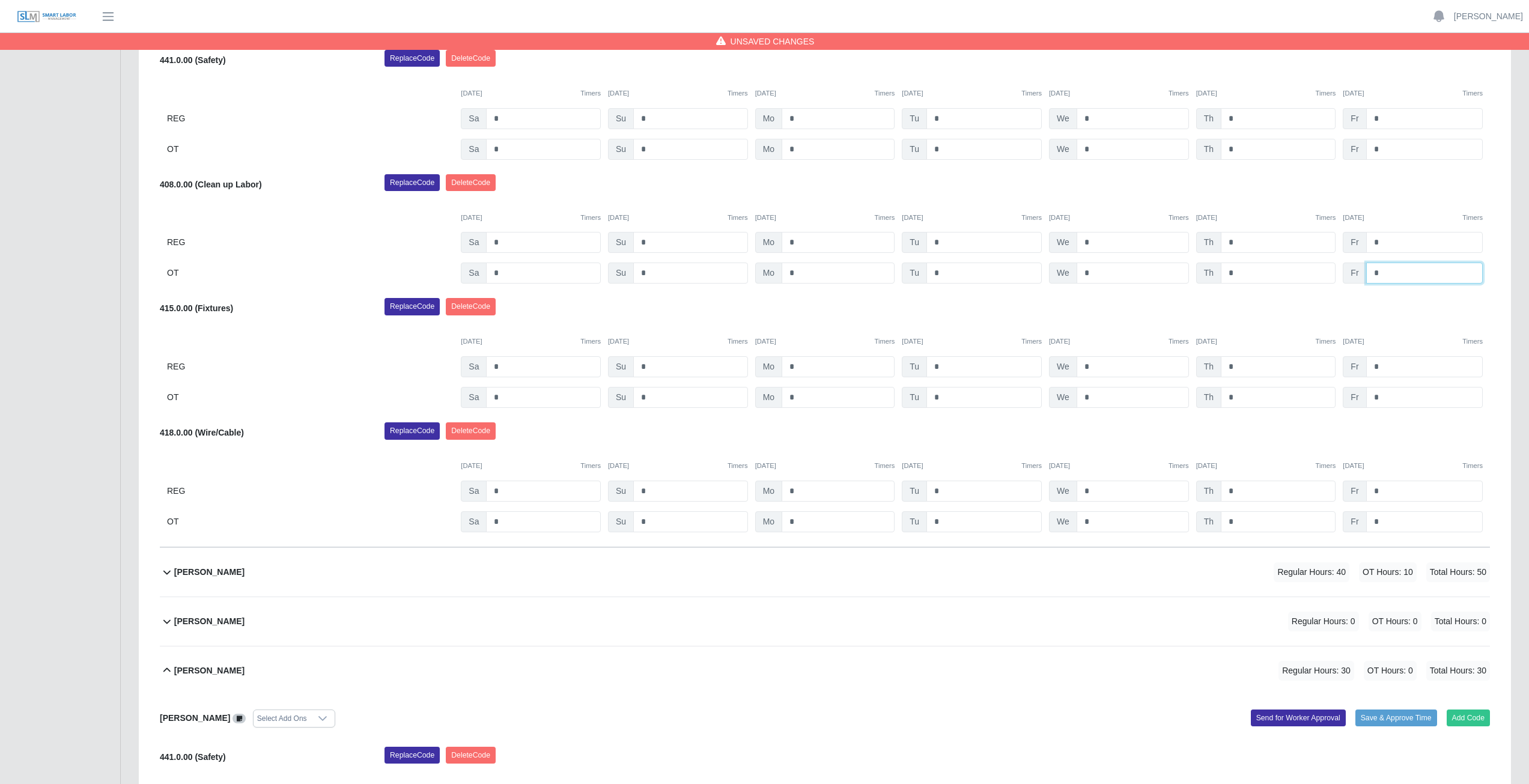
scroll to position [750, 0]
type input "*"
click at [1385, 397] on input "*" at bounding box center [1424, 397] width 116 height 21
type input "*"
click at [1385, 522] on input "*" at bounding box center [1424, 522] width 116 height 21
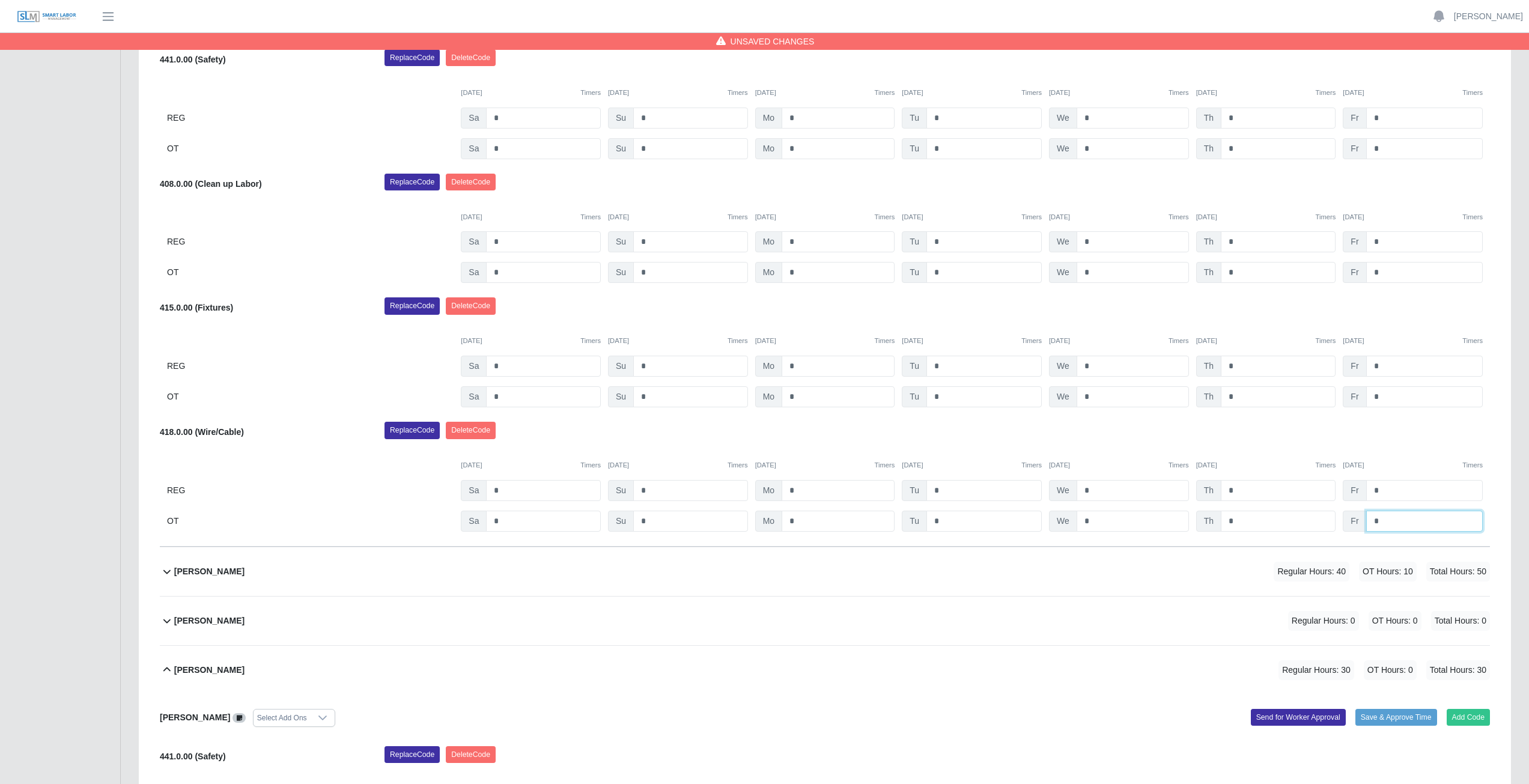
type input "*"
click at [1403, 427] on div "Replace Code [GEOGRAPHIC_DATA] Code" at bounding box center [937, 434] width 1124 height 24
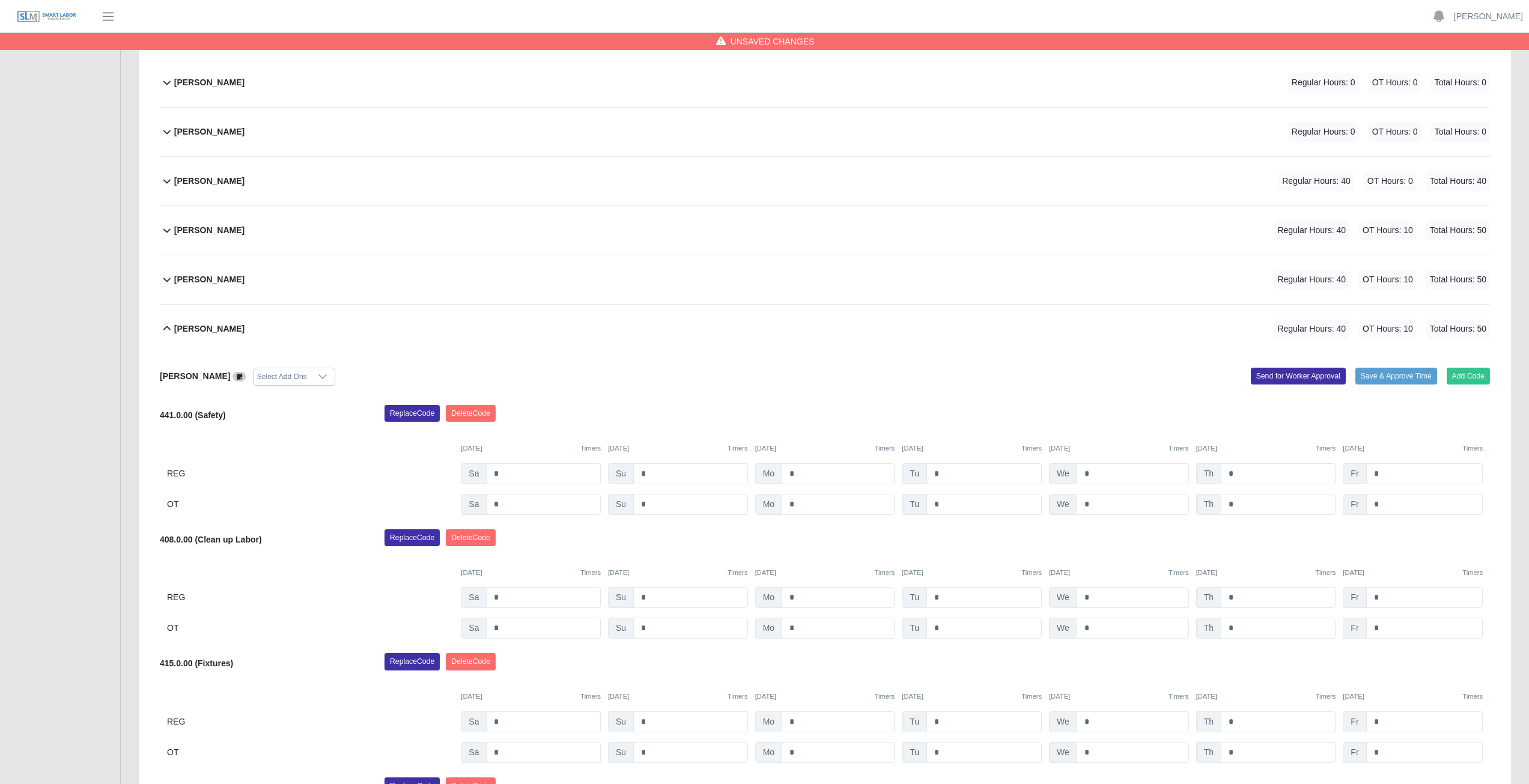
scroll to position [389, 0]
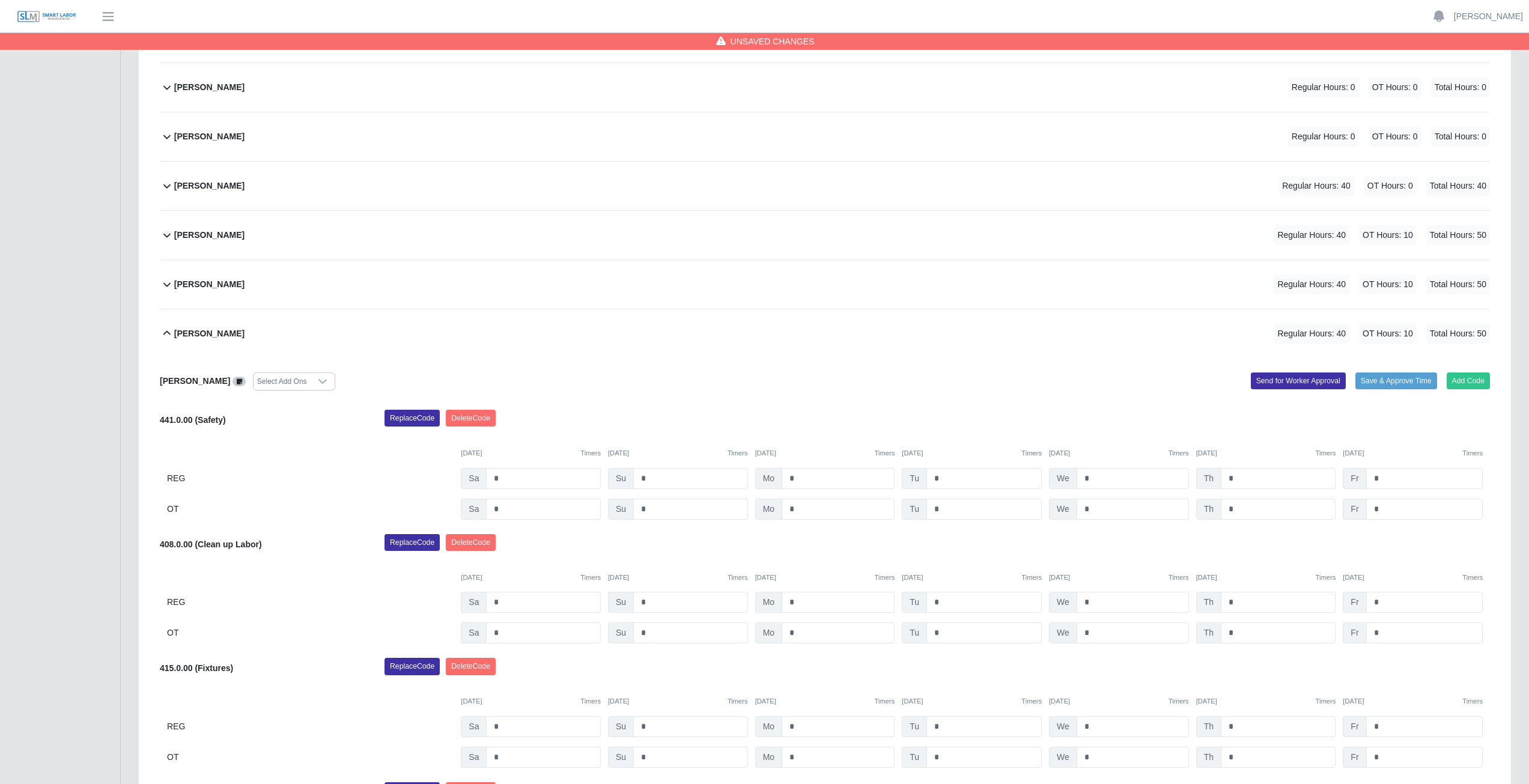
click at [166, 335] on icon at bounding box center [167, 334] width 15 height 15
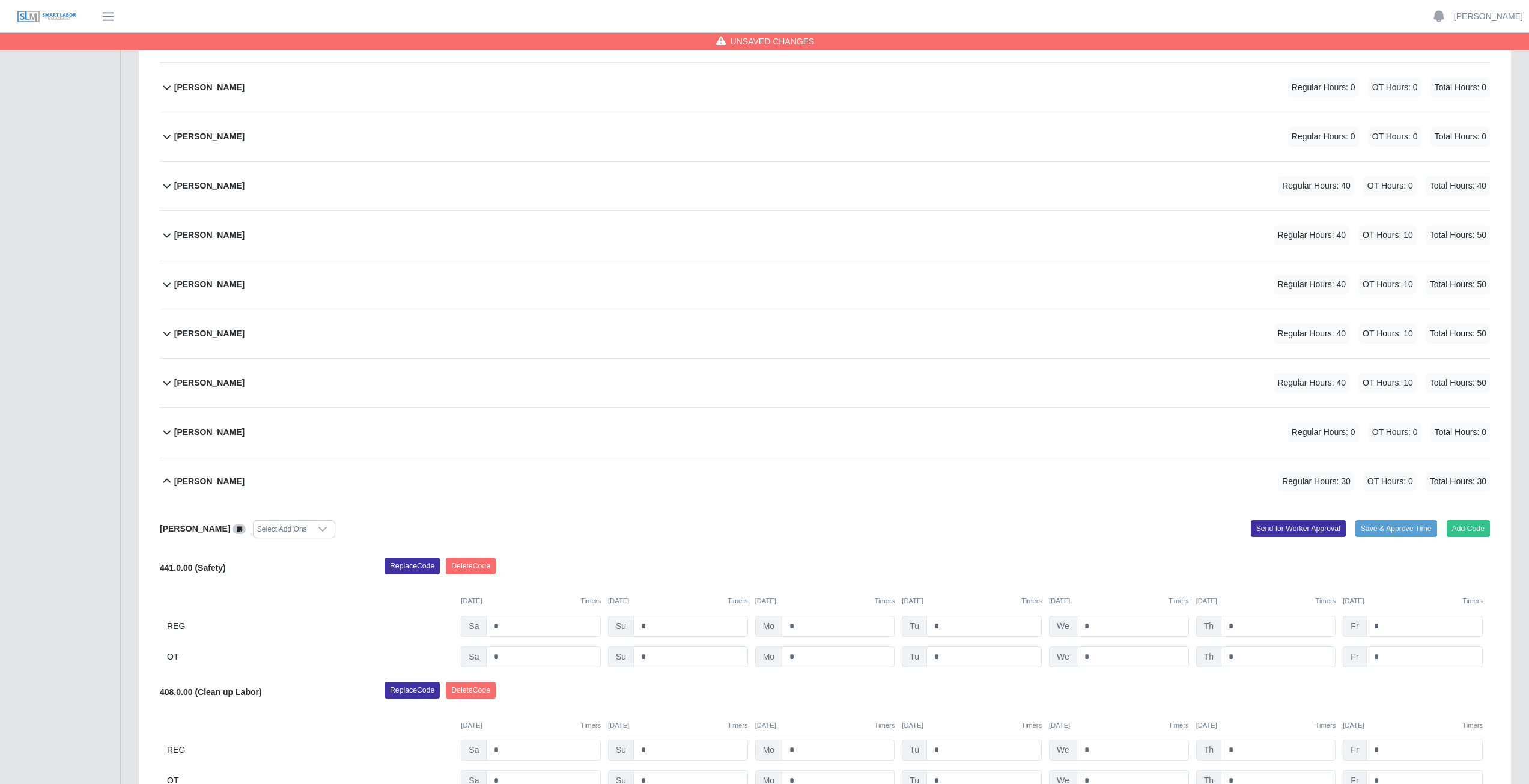
click at [166, 187] on icon at bounding box center [167, 186] width 15 height 15
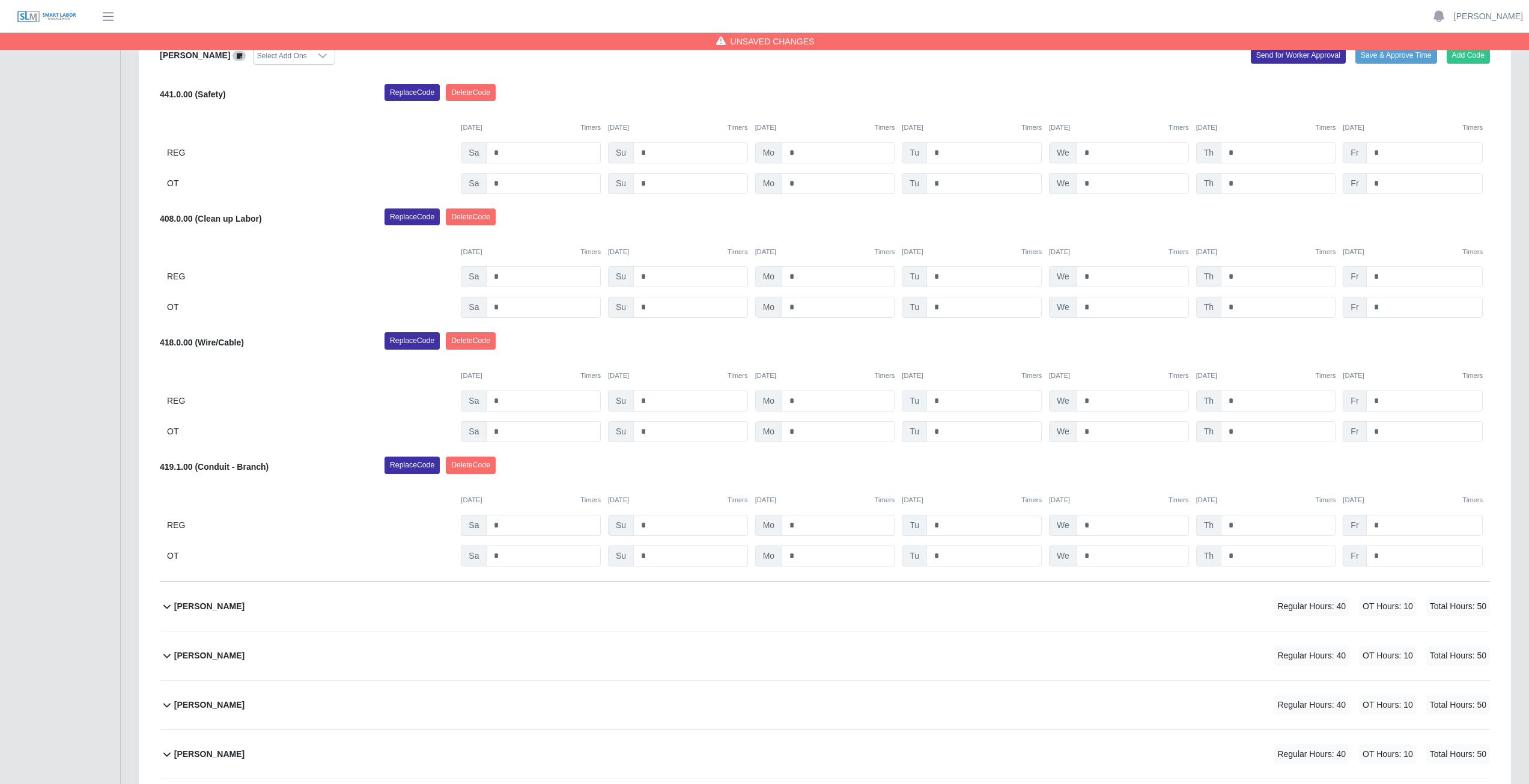
scroll to position [569, 0]
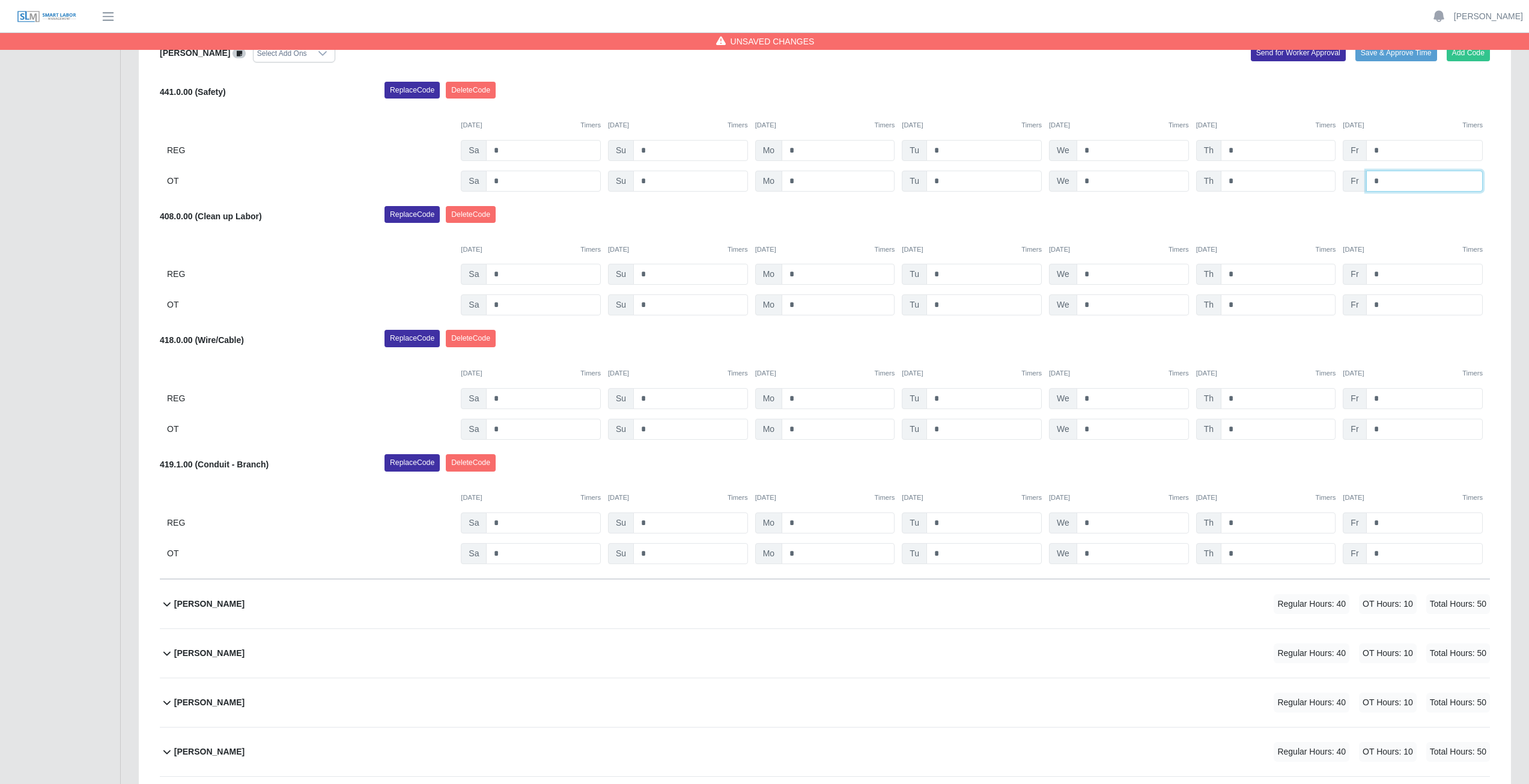
click at [1391, 181] on input "*" at bounding box center [1424, 181] width 116 height 21
type input "*"
click at [1393, 302] on input "*" at bounding box center [1424, 305] width 116 height 21
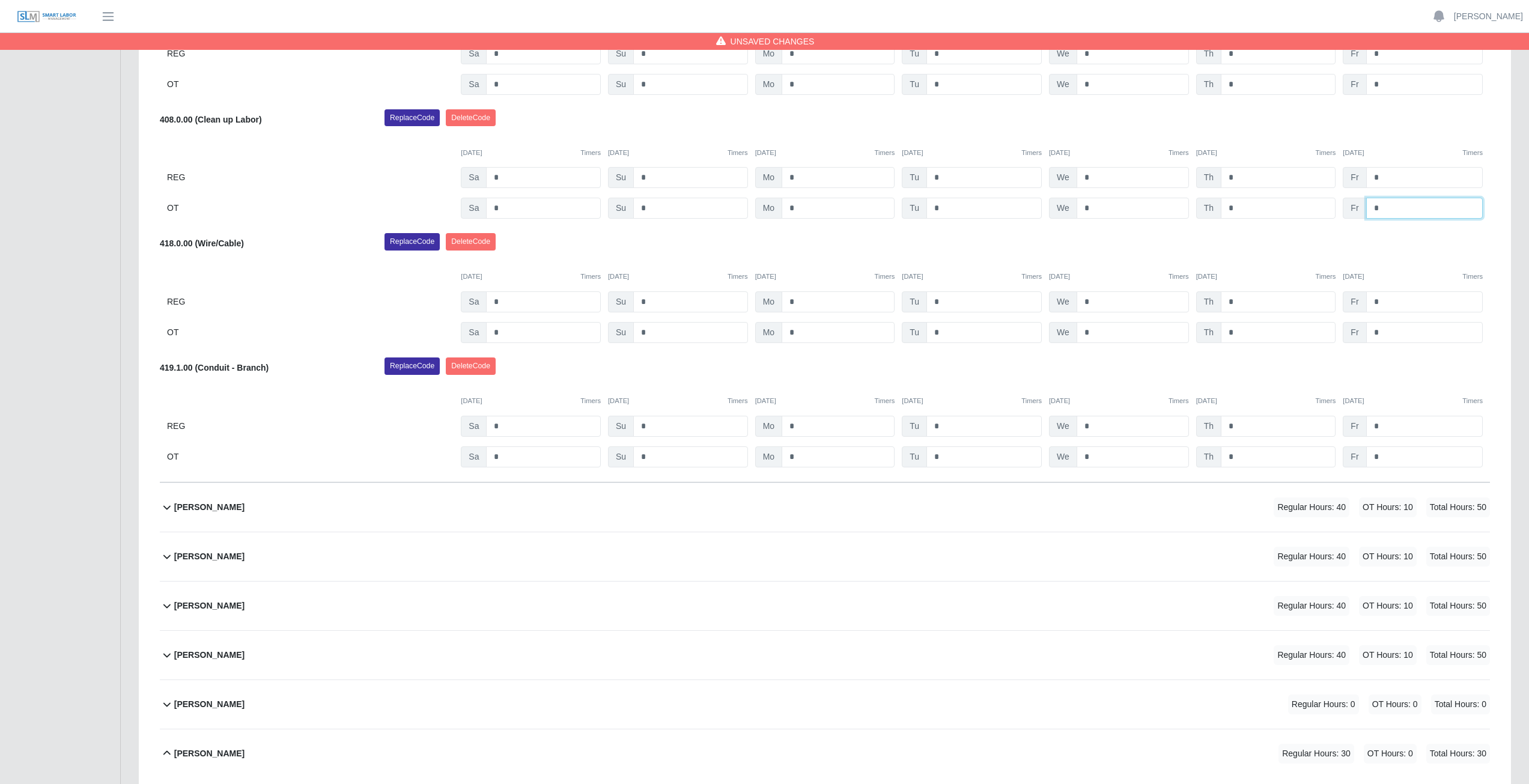
scroll to position [510, 0]
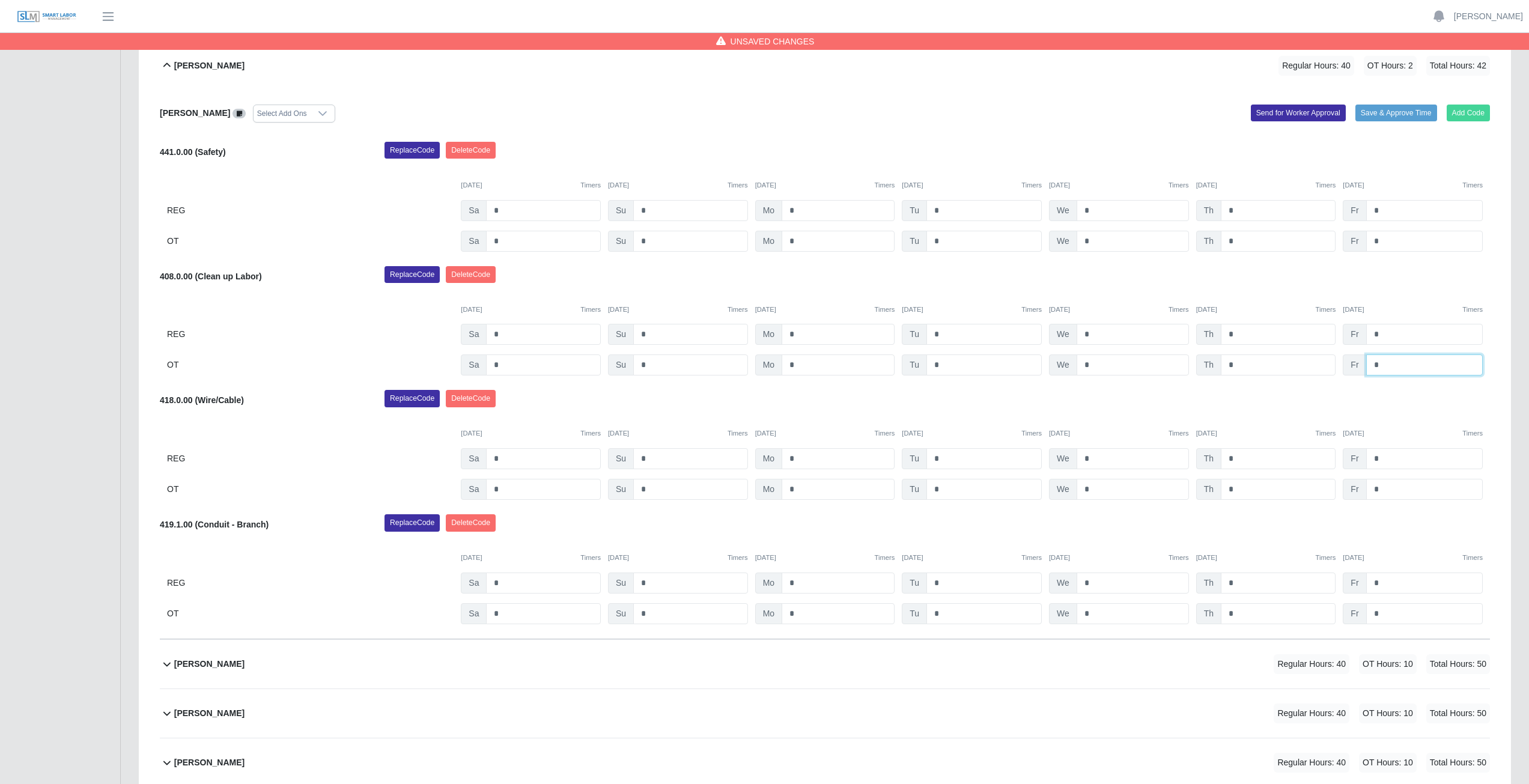
type input "*"
click at [1465, 111] on button "Add Code" at bounding box center [1469, 112] width 44 height 17
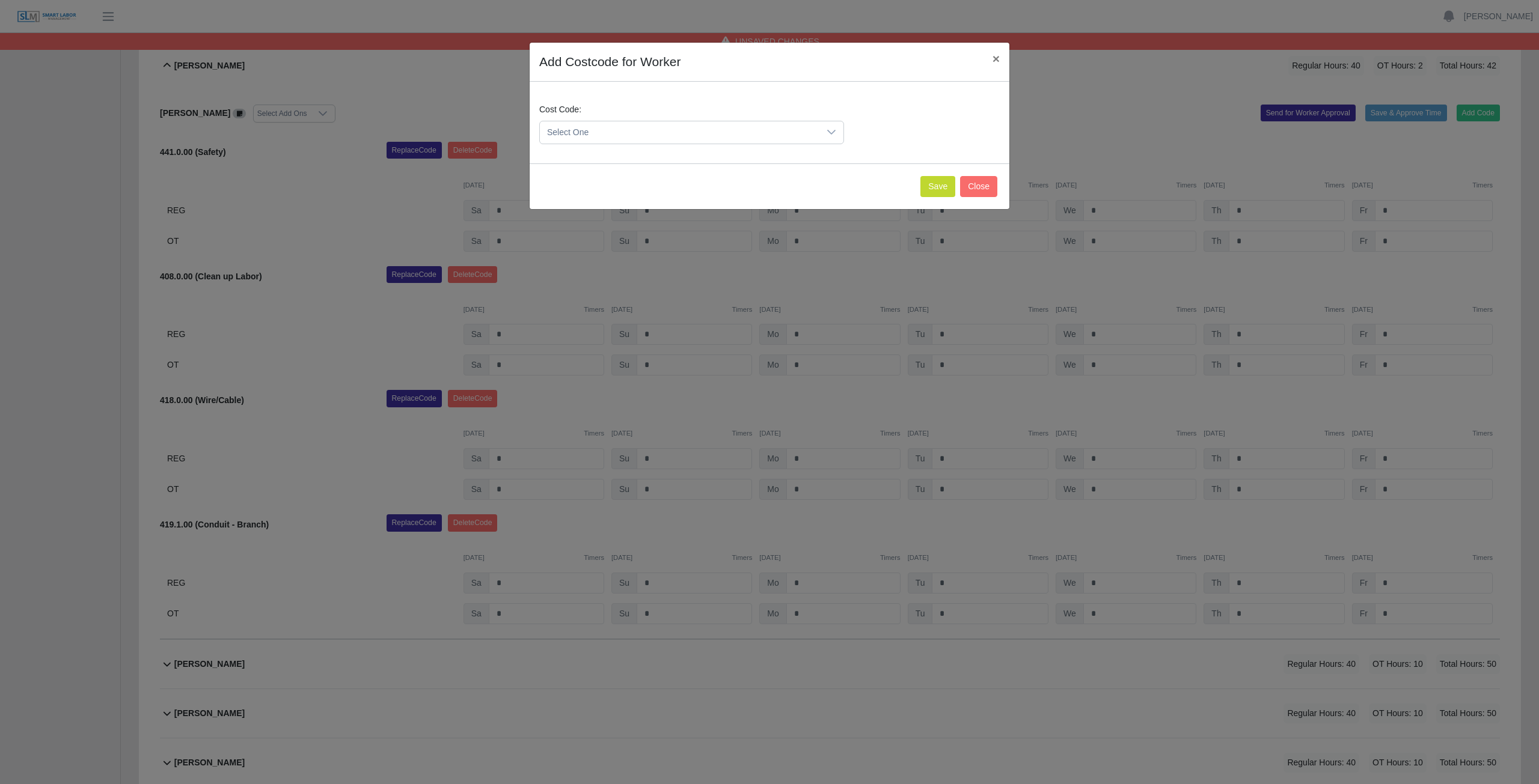
click at [594, 132] on span "Select One" at bounding box center [679, 132] width 279 height 22
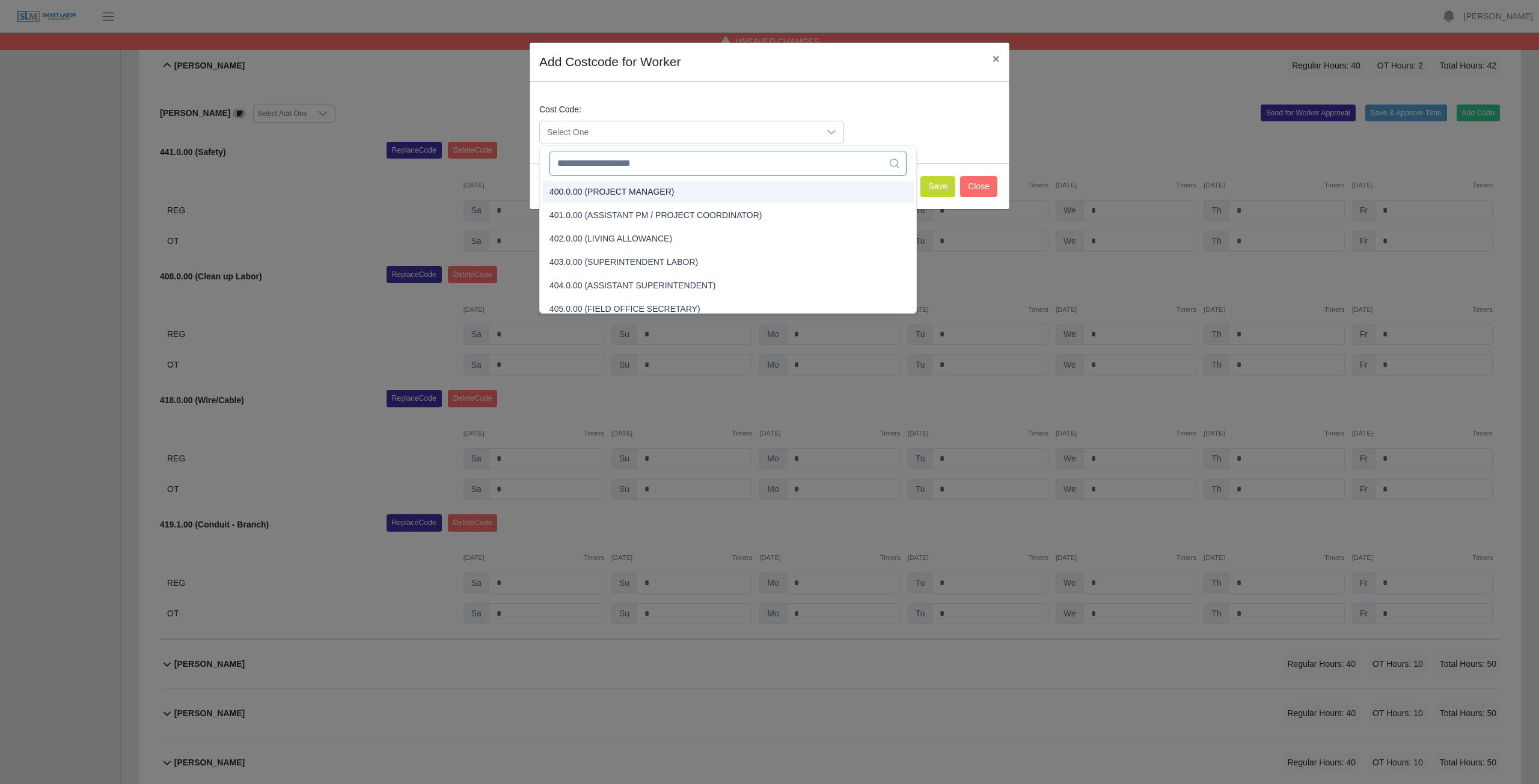
click at [594, 164] on input "text" at bounding box center [728, 163] width 357 height 25
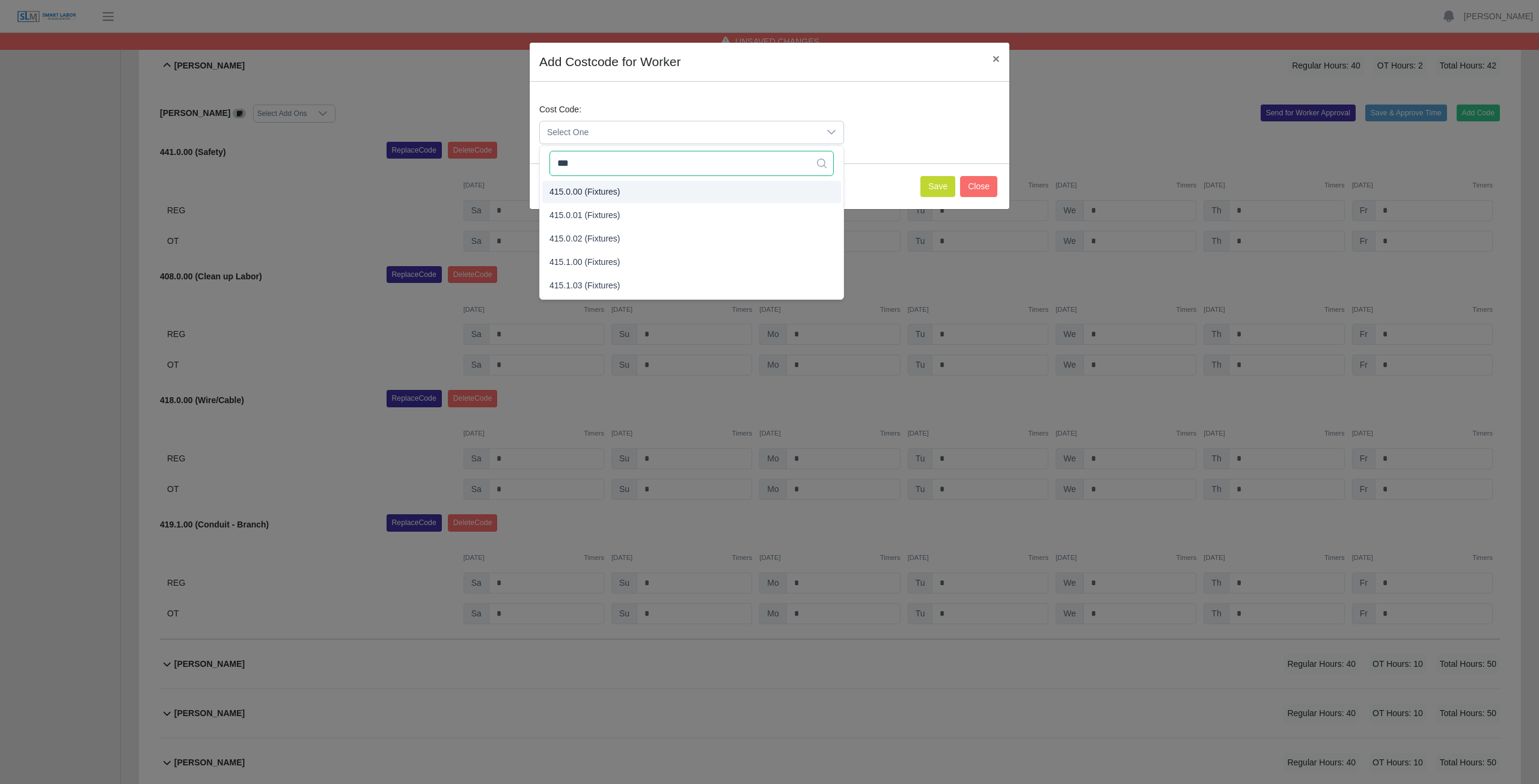
type input "***"
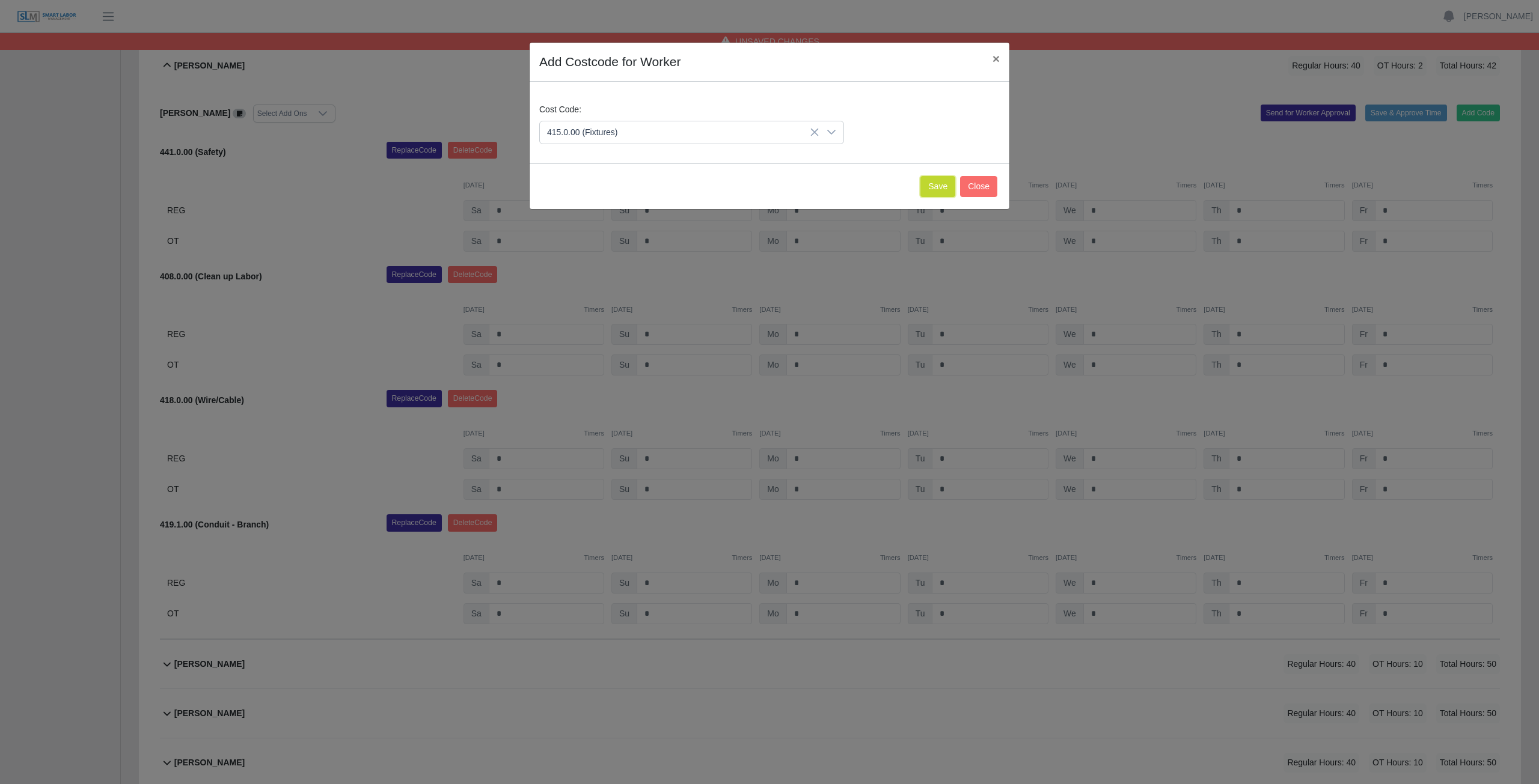
drag, startPoint x: 937, startPoint y: 188, endPoint x: 944, endPoint y: 185, distance: 7.6
click at [941, 187] on button "Save" at bounding box center [937, 187] width 35 height 21
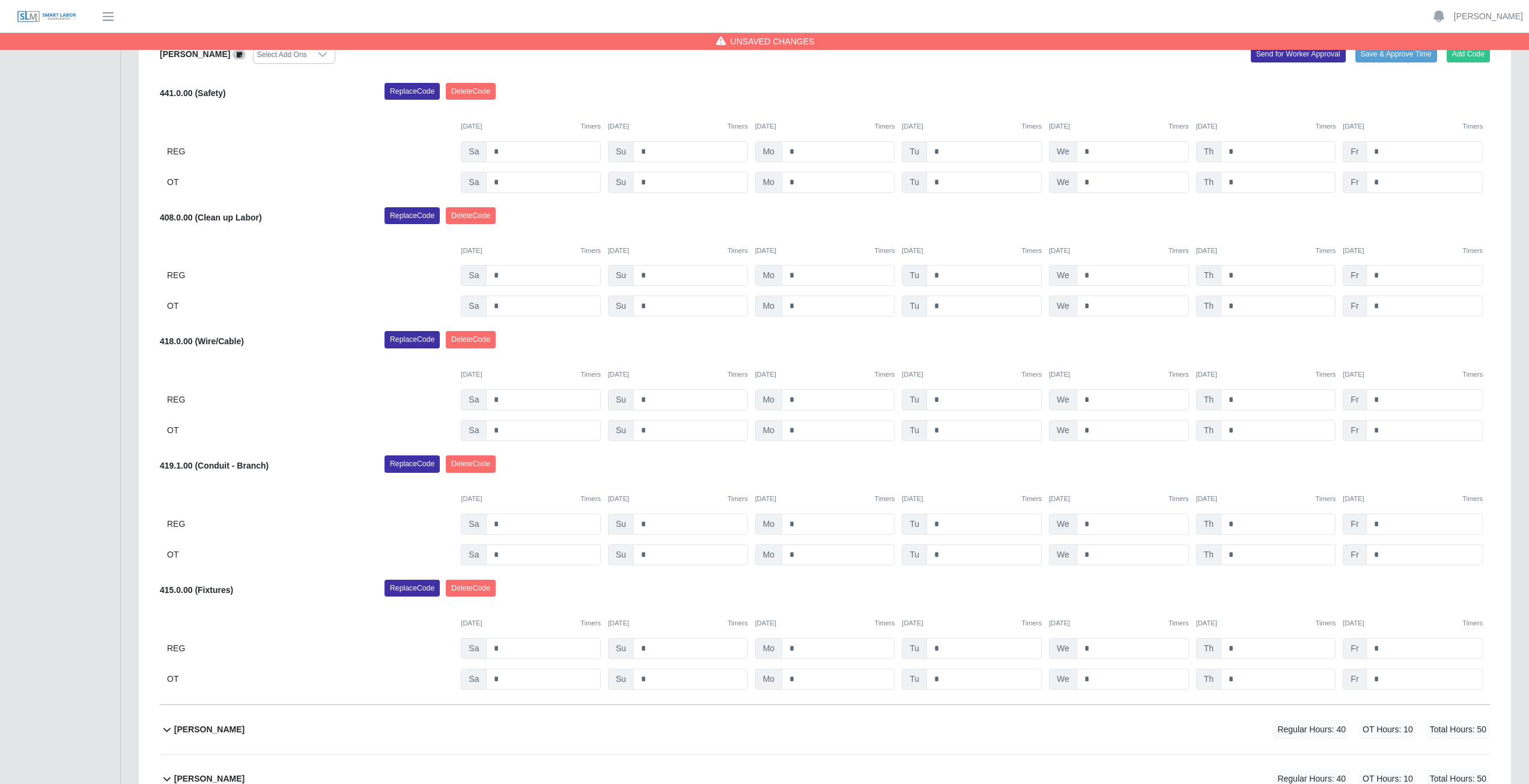
scroll to position [810, 0]
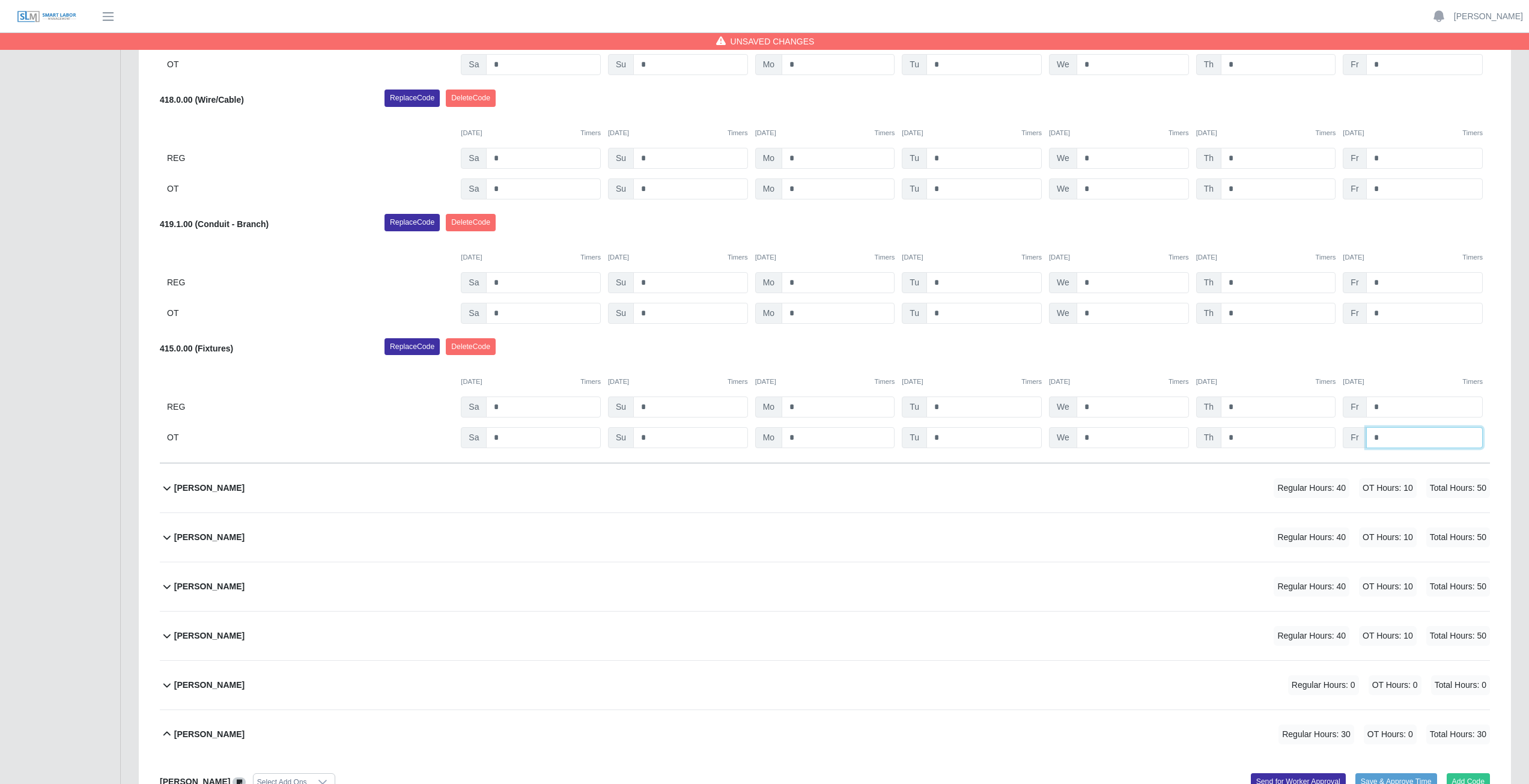
click at [1377, 436] on input "*" at bounding box center [1424, 438] width 116 height 21
type input "*"
click at [1425, 357] on div "Replace Code [GEOGRAPHIC_DATA] Code" at bounding box center [937, 350] width 1124 height 24
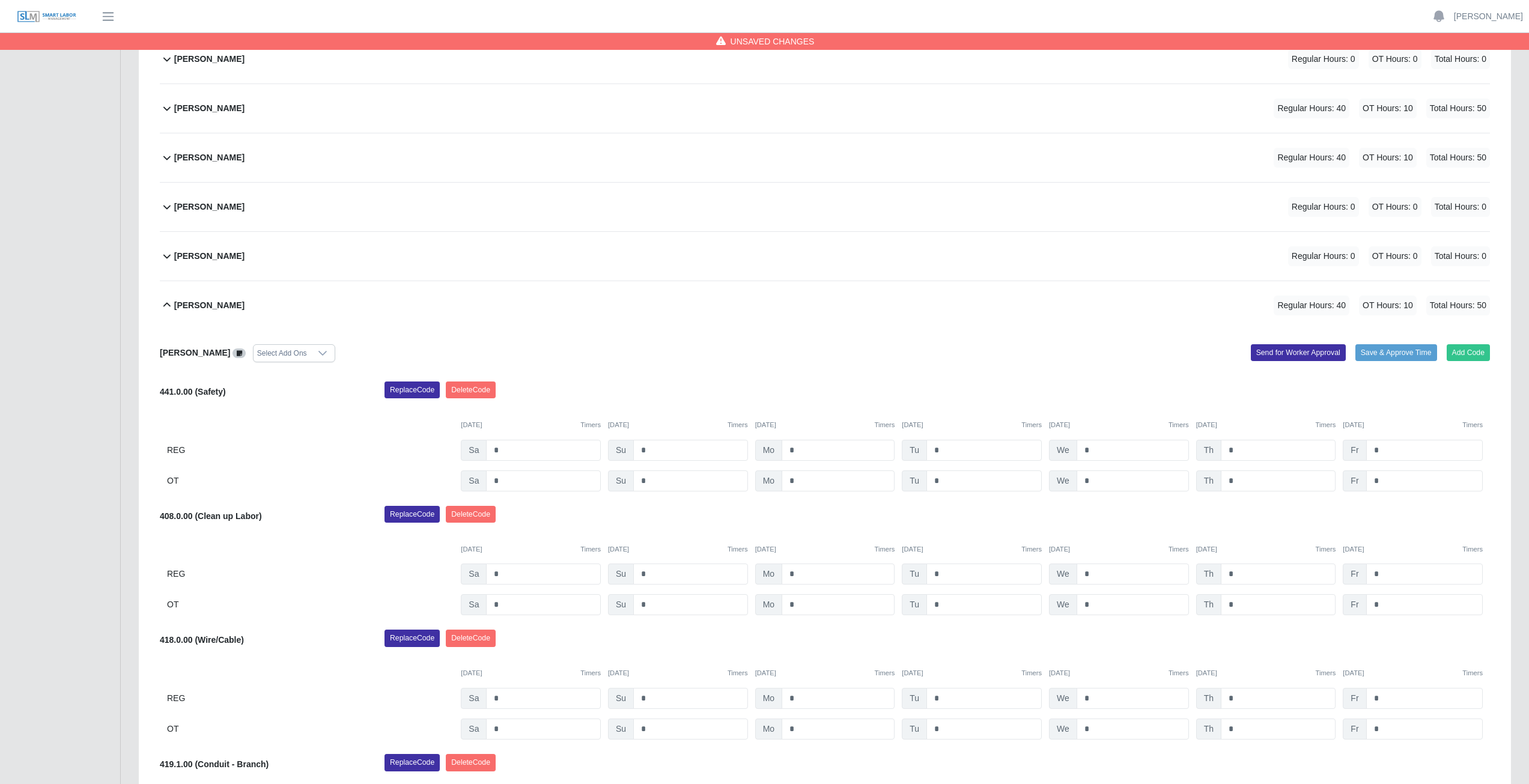
scroll to position [269, 0]
click at [162, 309] on icon at bounding box center [167, 306] width 15 height 15
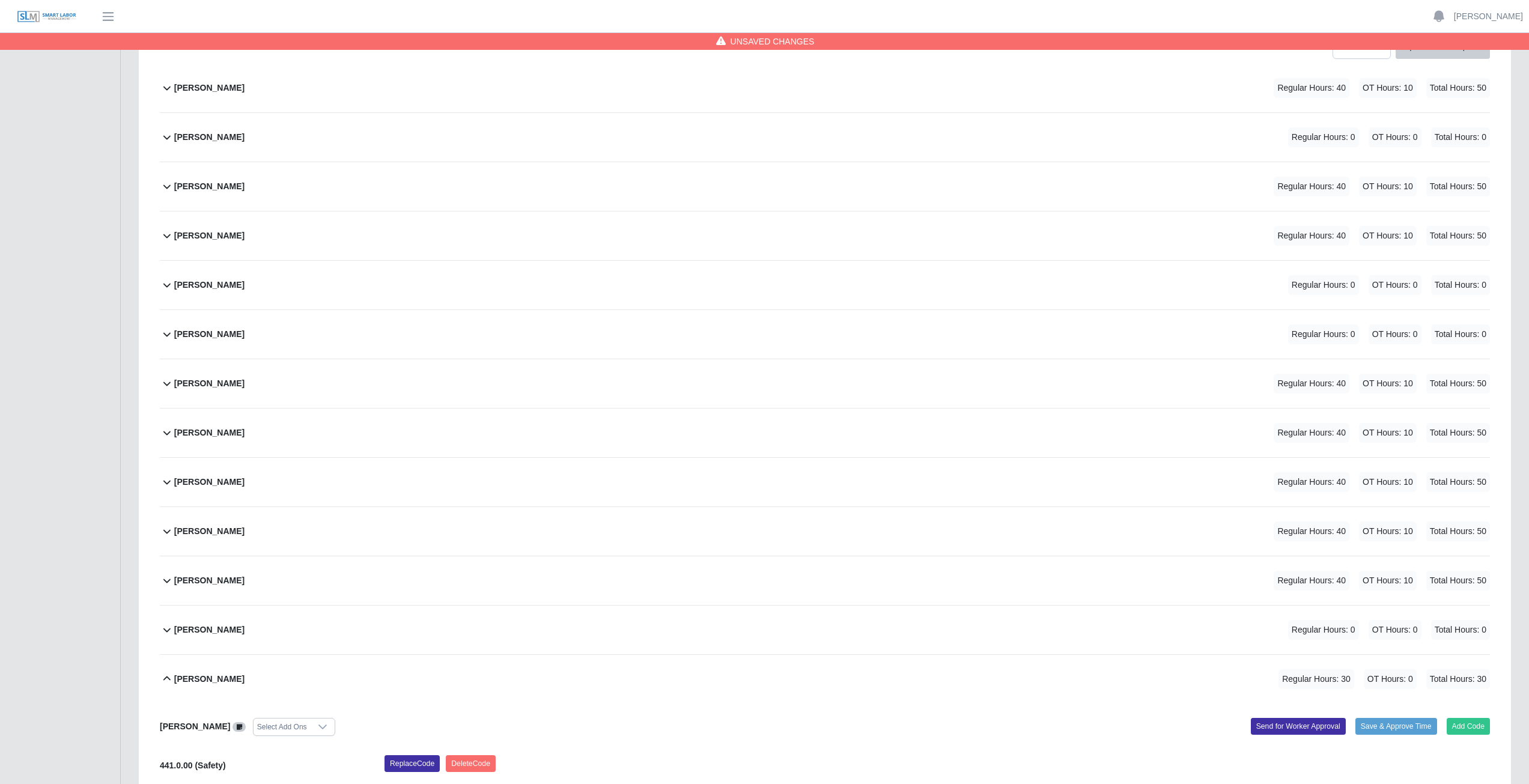
scroll to position [241, 0]
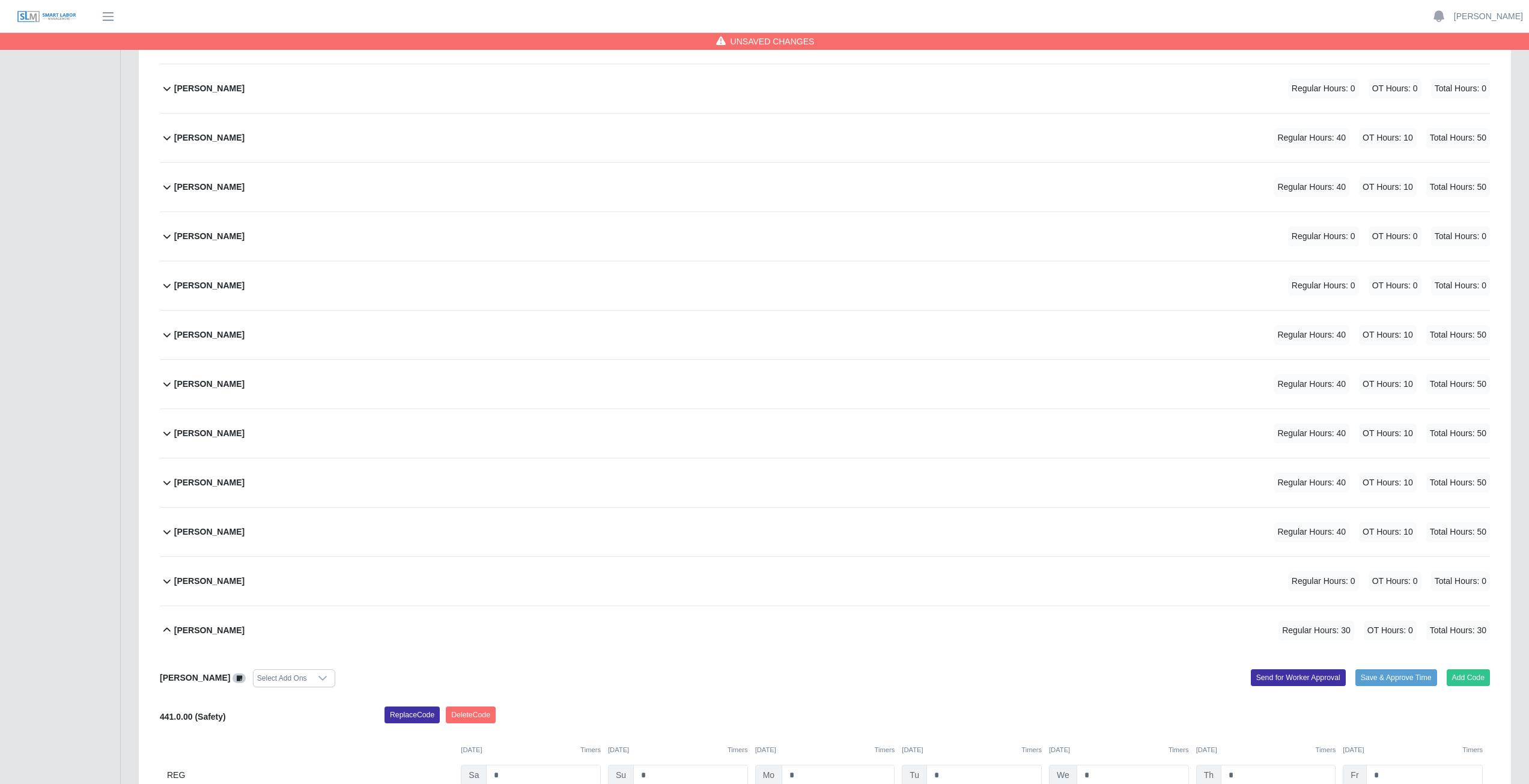
click at [167, 633] on icon at bounding box center [167, 631] width 15 height 15
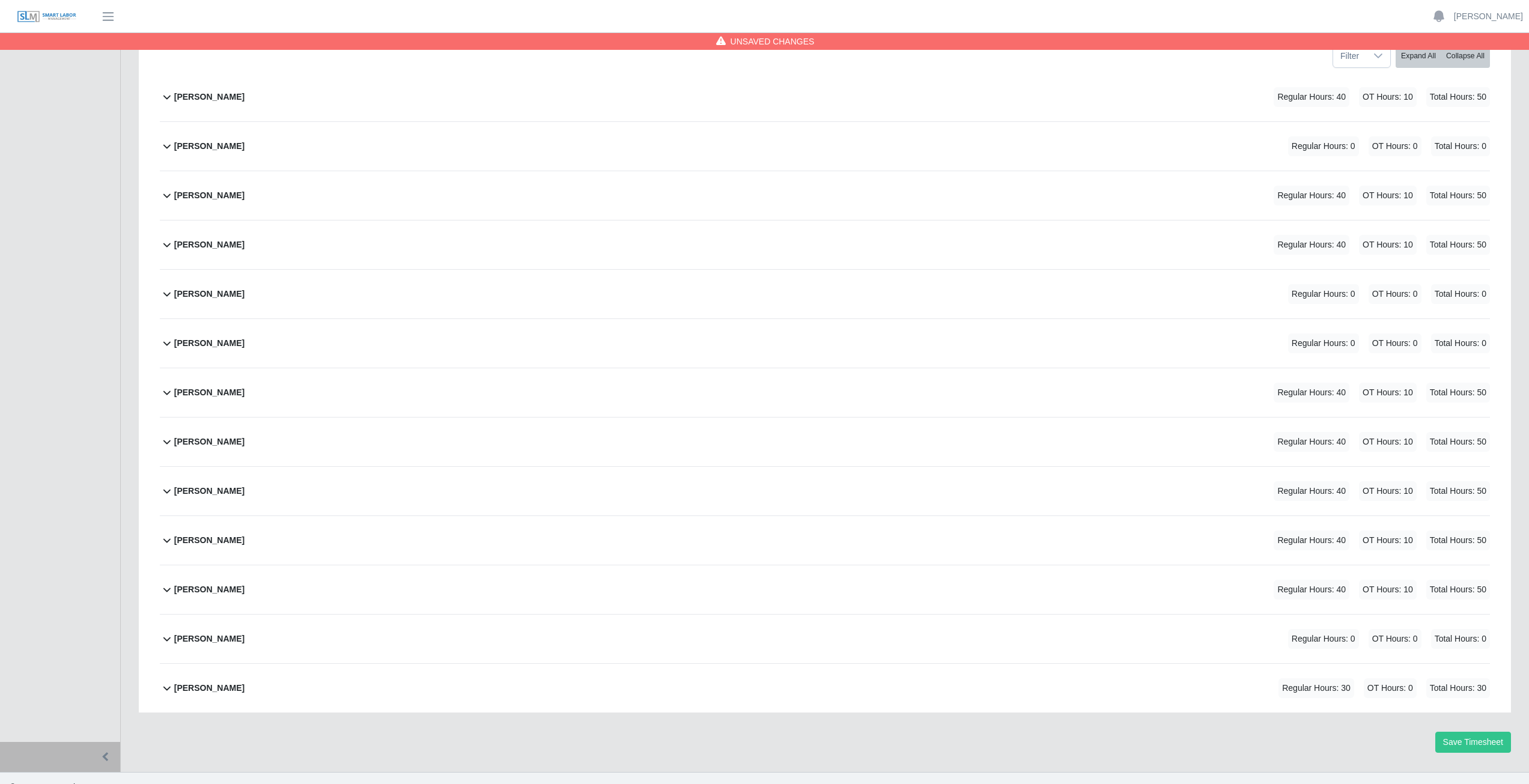
scroll to position [201, 0]
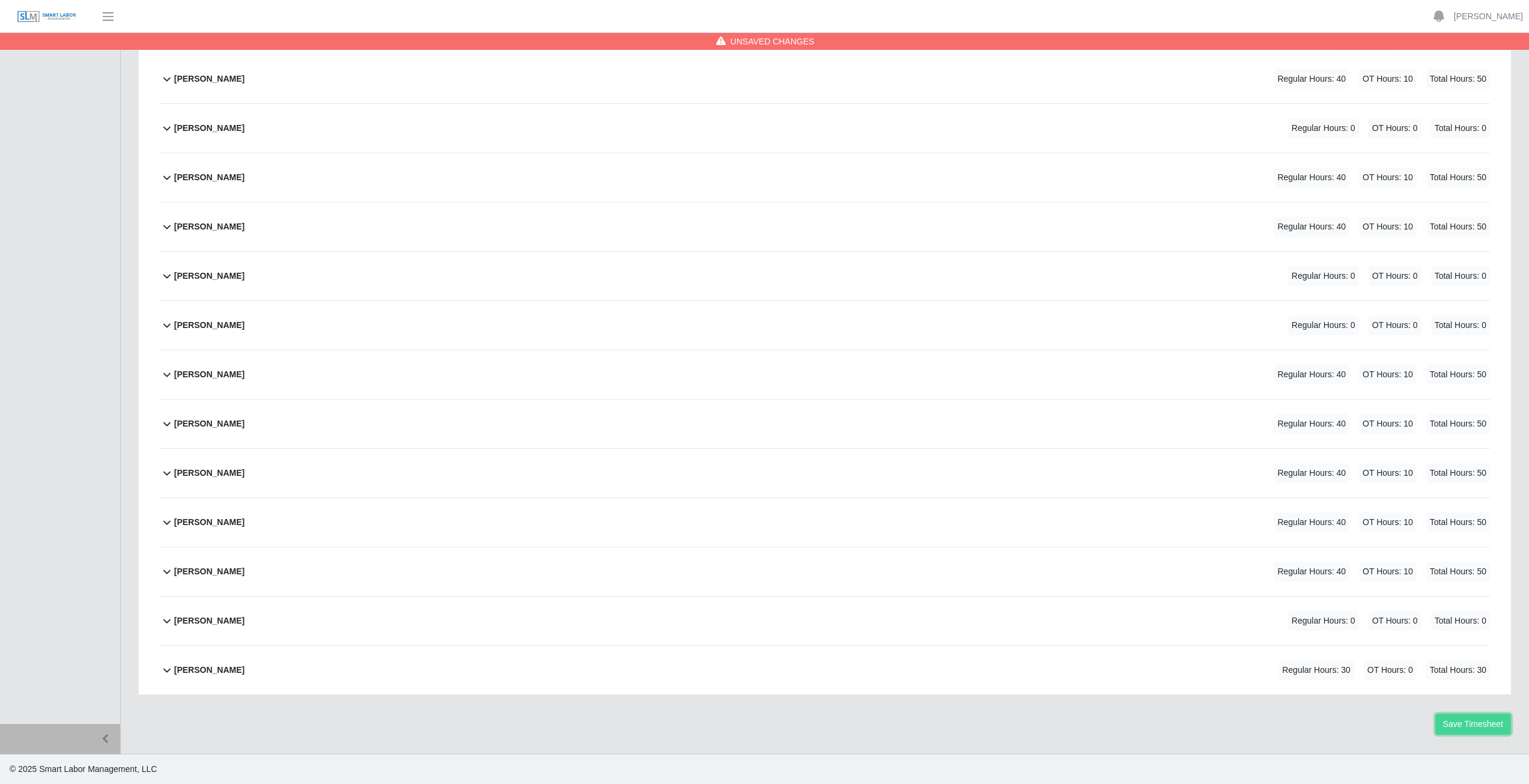
click at [1463, 720] on button "Save Timesheet" at bounding box center [1473, 724] width 76 height 21
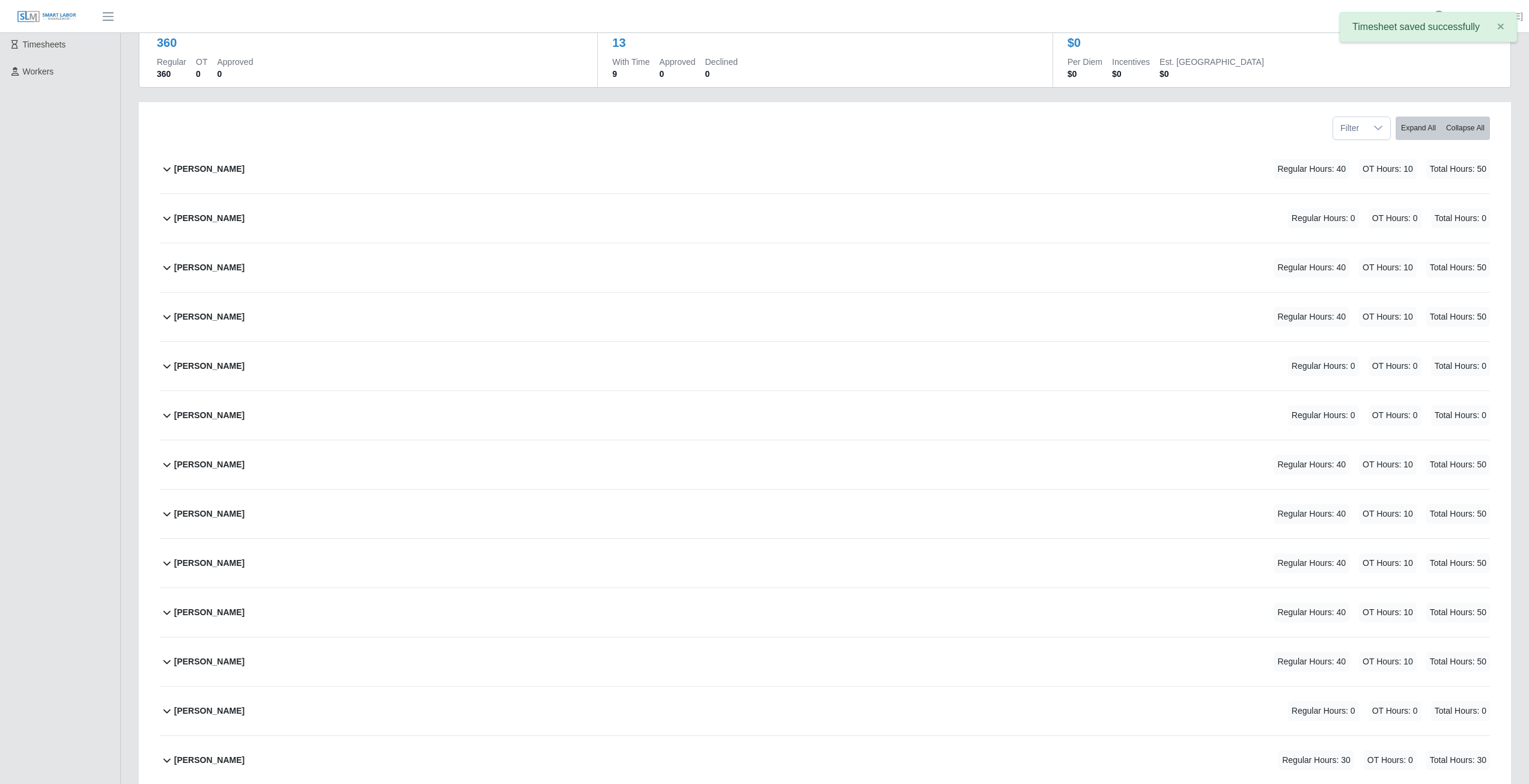
scroll to position [0, 0]
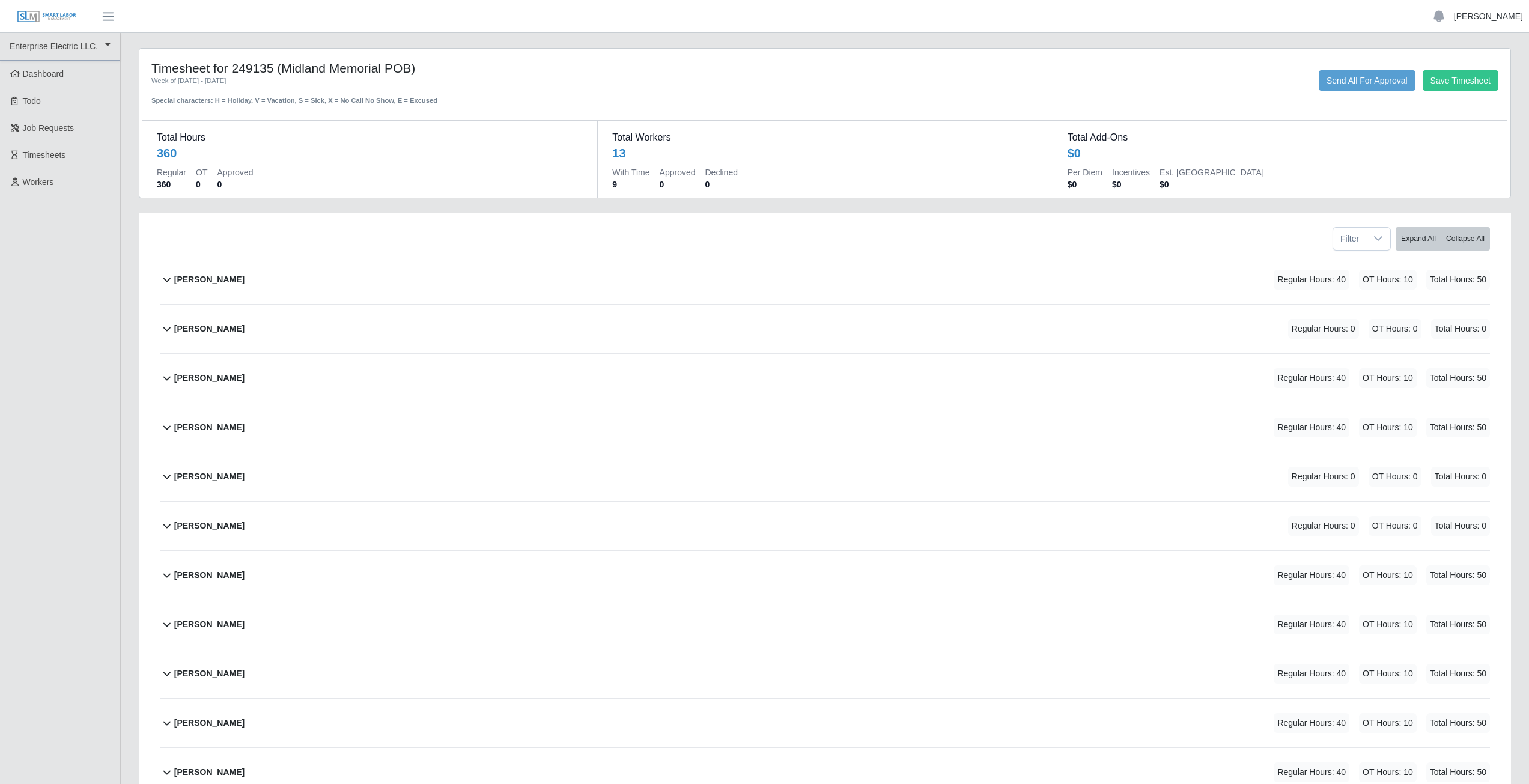
click at [1486, 17] on link "[PERSON_NAME]" at bounding box center [1488, 16] width 69 height 13
click at [1464, 89] on link "Logout" at bounding box center [1475, 84] width 108 height 25
